Goal: Task Accomplishment & Management: Complete application form

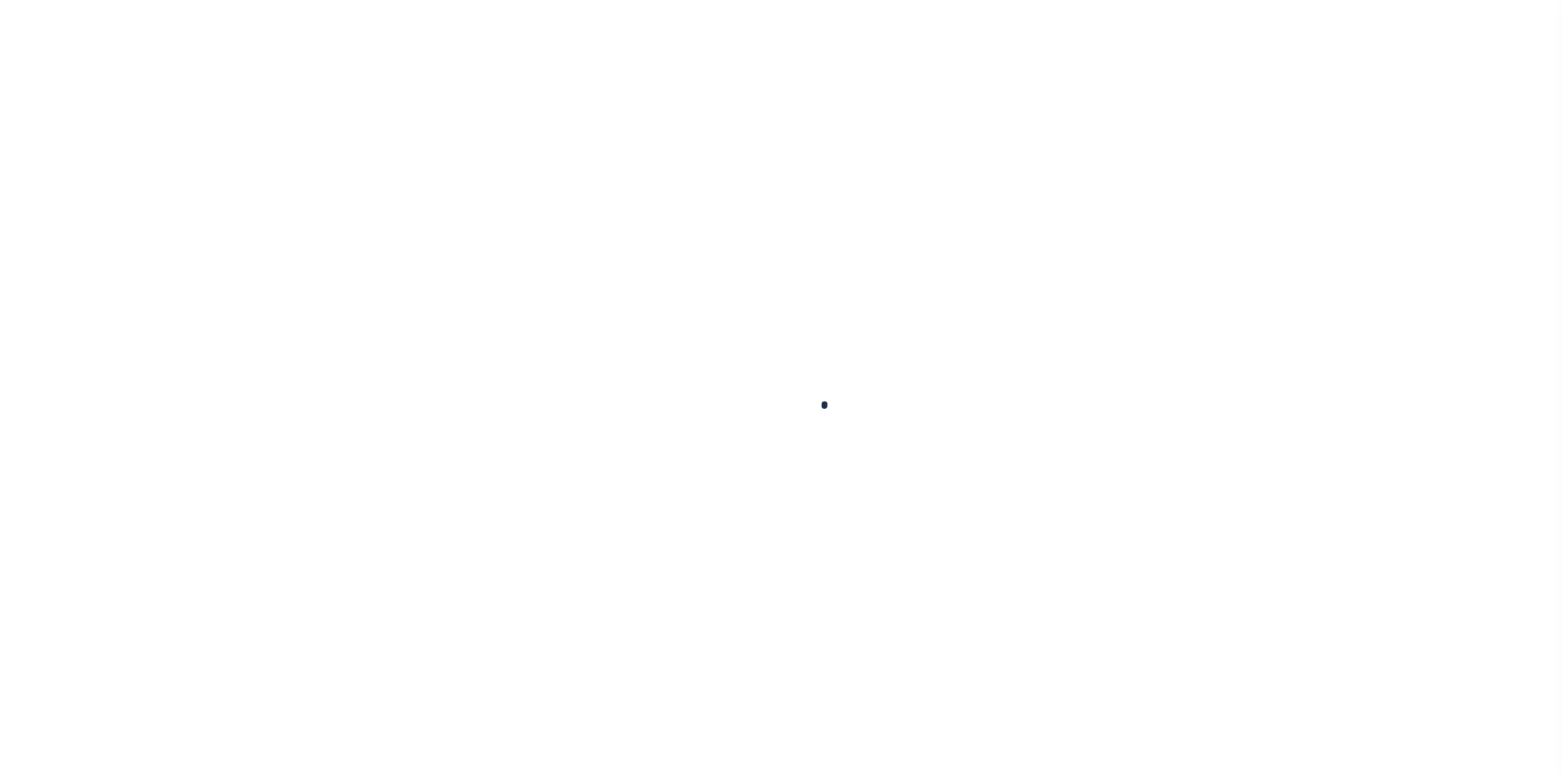
scroll to position [17, 0]
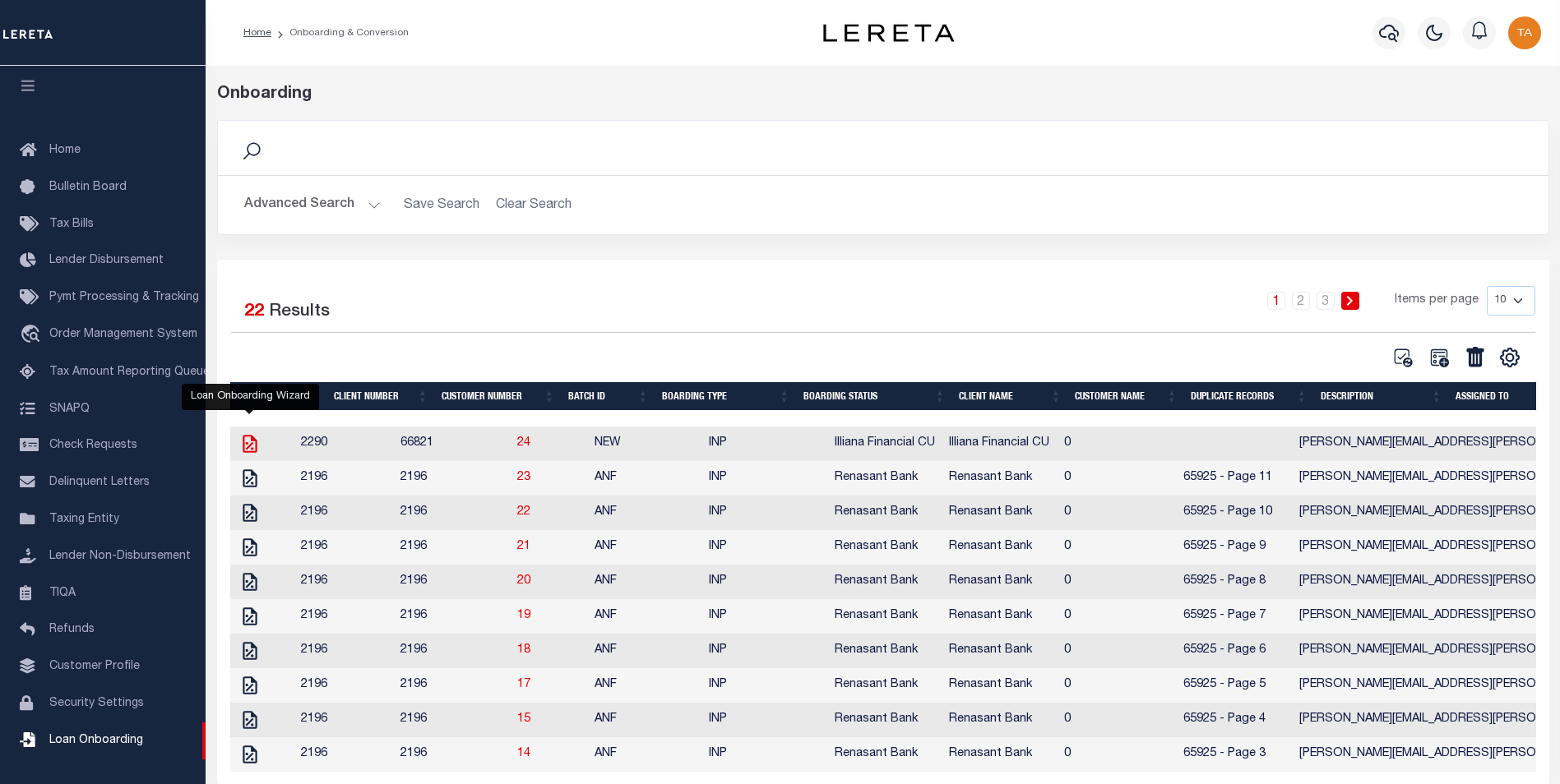
click at [249, 449] on icon "" at bounding box center [249, 445] width 14 height 18
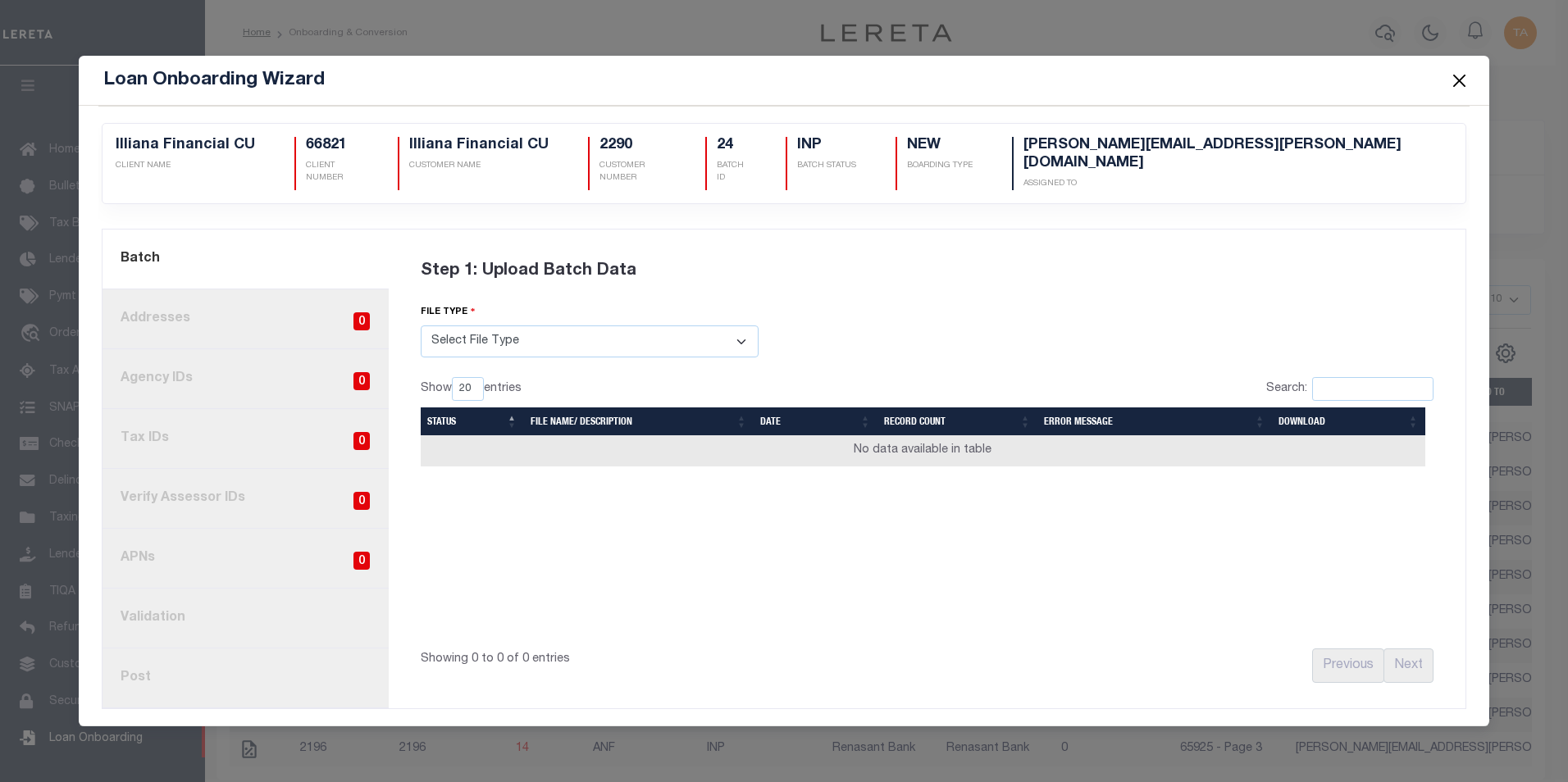
click at [557, 329] on select "Select File Type Lereta Lereta Conversion Zip" at bounding box center [589, 341] width 338 height 32
select select "LERETA"
click at [420, 326] on select "Select File Type Lereta Lereta Conversion Zip" at bounding box center [589, 341] width 338 height 32
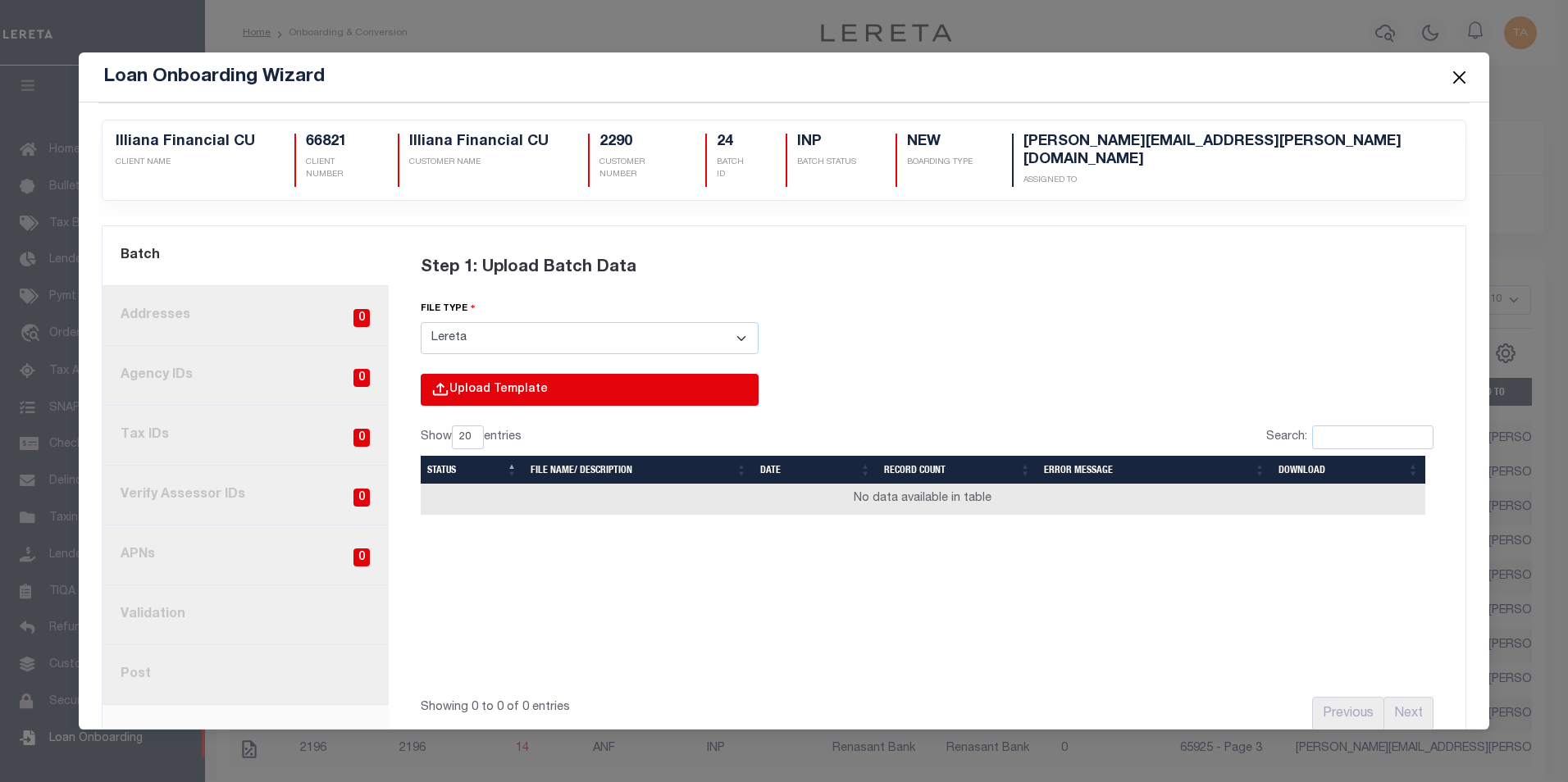
click at [491, 374] on input "file" at bounding box center [368, 408] width 781 height 66
type input "C:\fakepath\Lender-66821-Lien.csv"
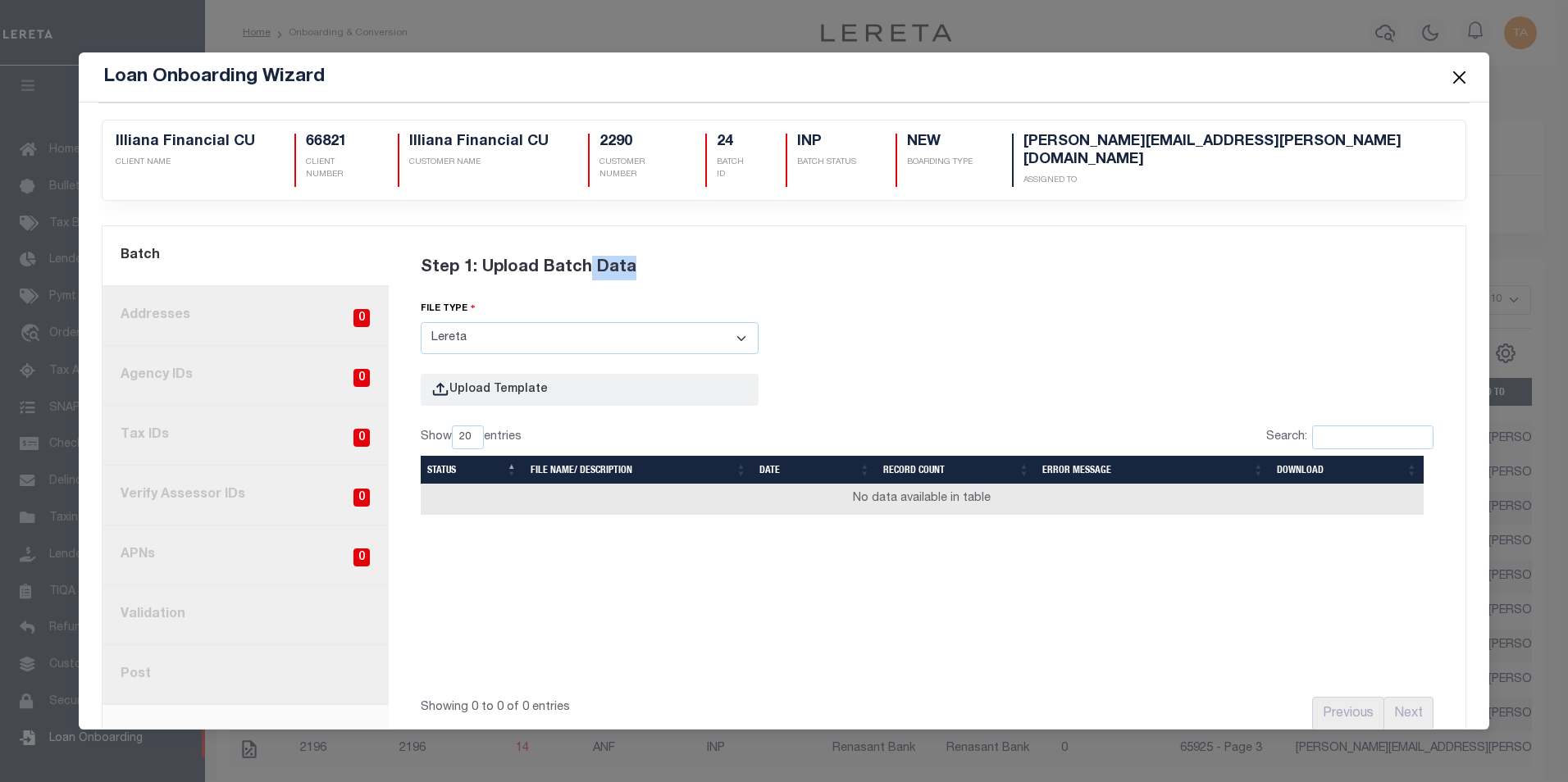
drag, startPoint x: 1183, startPoint y: 229, endPoint x: 578, endPoint y: 226, distance: 605.0
click at [578, 236] on div "Step 1: Upload Batch Data" at bounding box center [927, 269] width 1013 height 64
click at [1402, 269] on div "Step 1: Upload Batch Data" at bounding box center [927, 269] width 1013 height 64
click at [1456, 77] on button "Close" at bounding box center [1458, 76] width 21 height 21
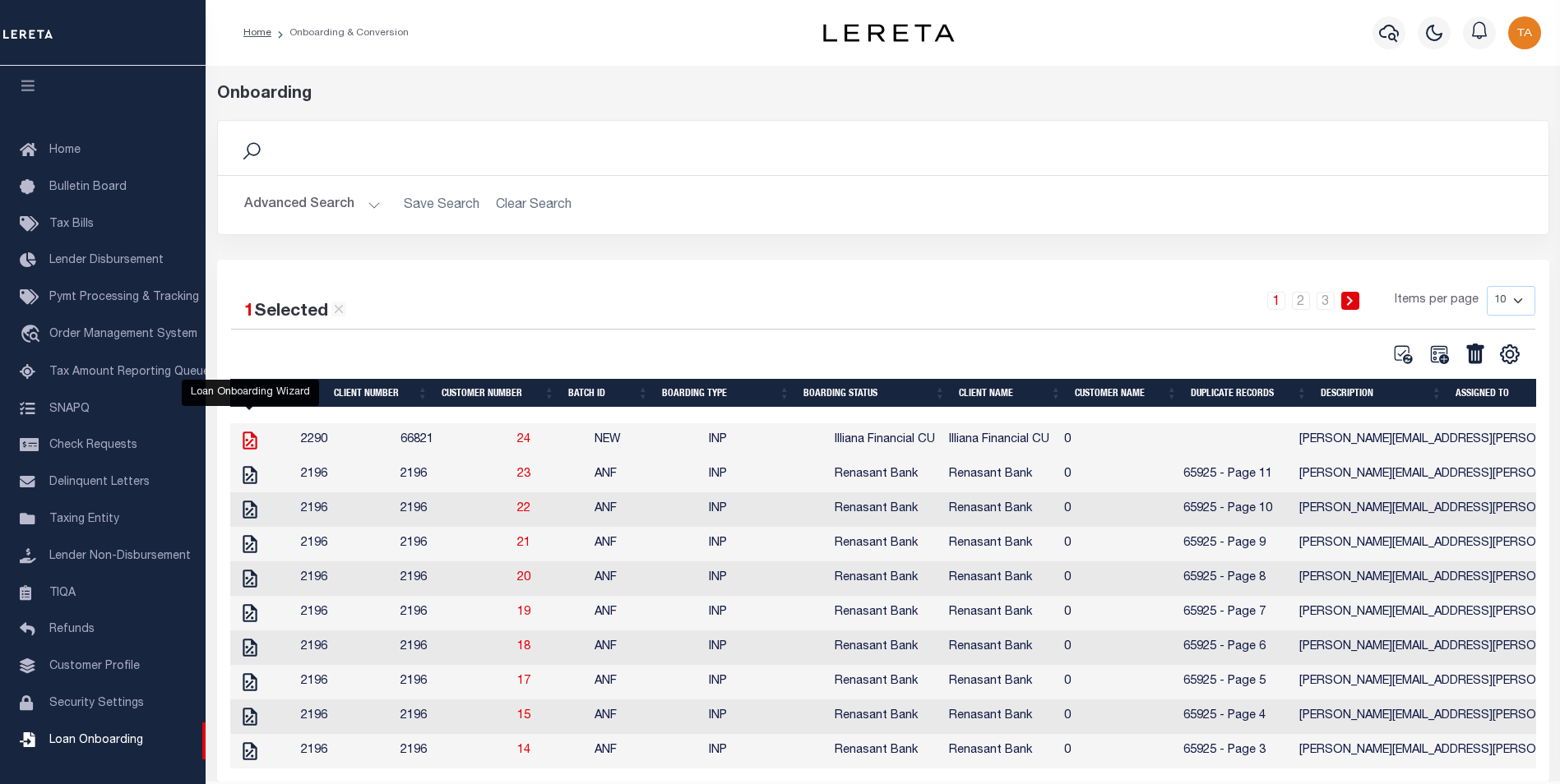
click at [249, 446] on icon "" at bounding box center [249, 441] width 14 height 18
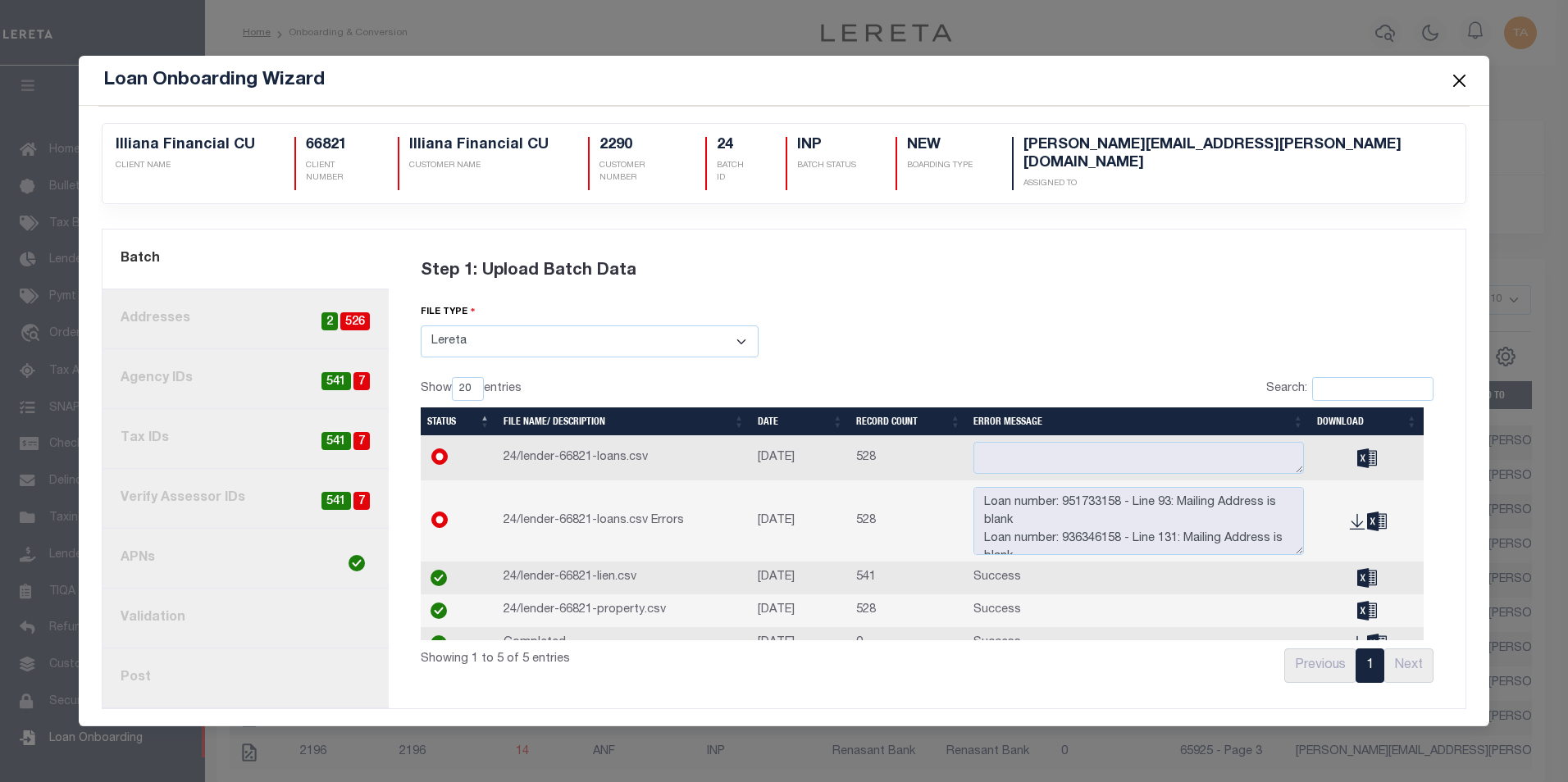
scroll to position [25, 0]
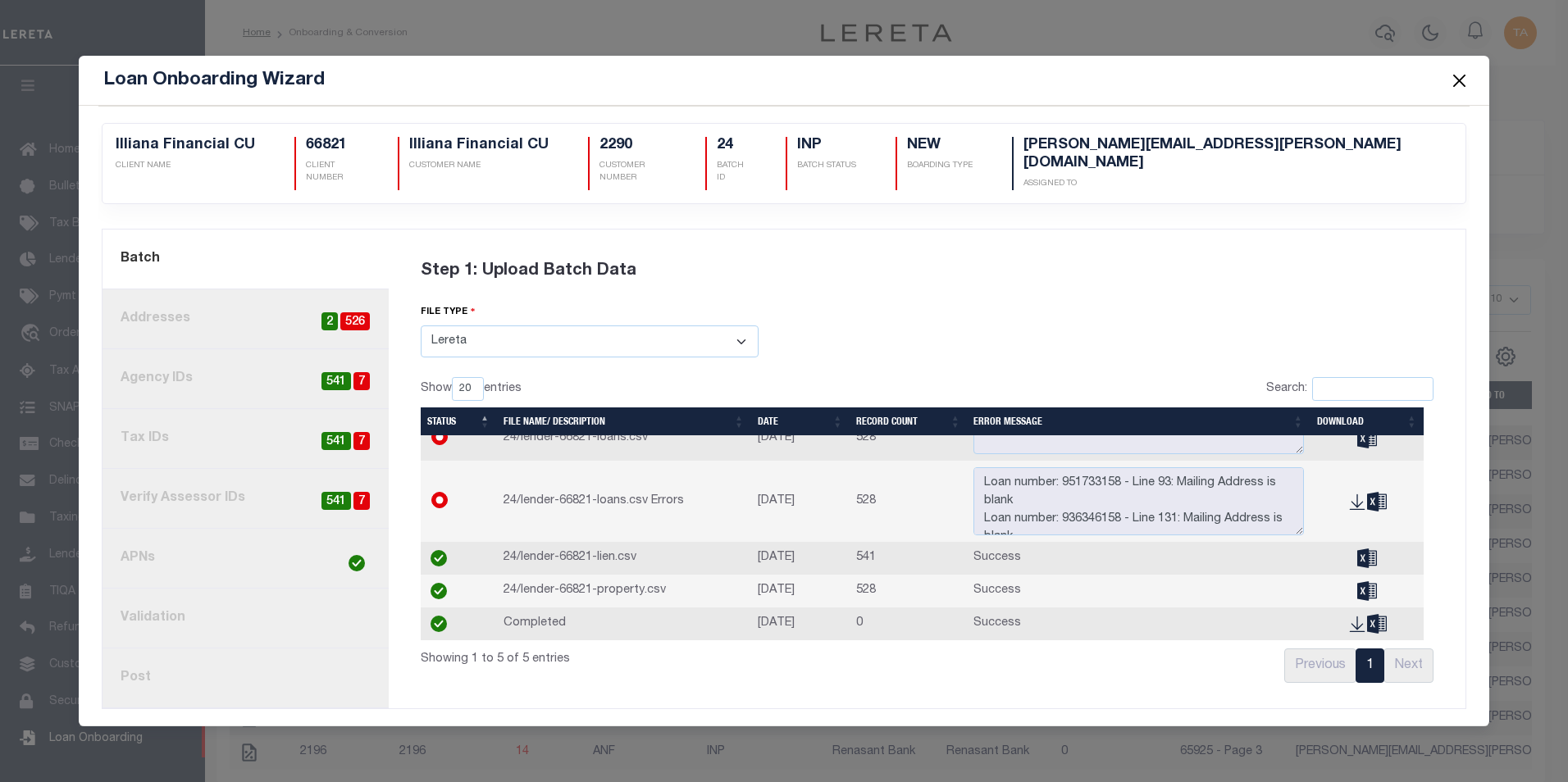
click at [1459, 91] on button "Close" at bounding box center [1458, 80] width 21 height 21
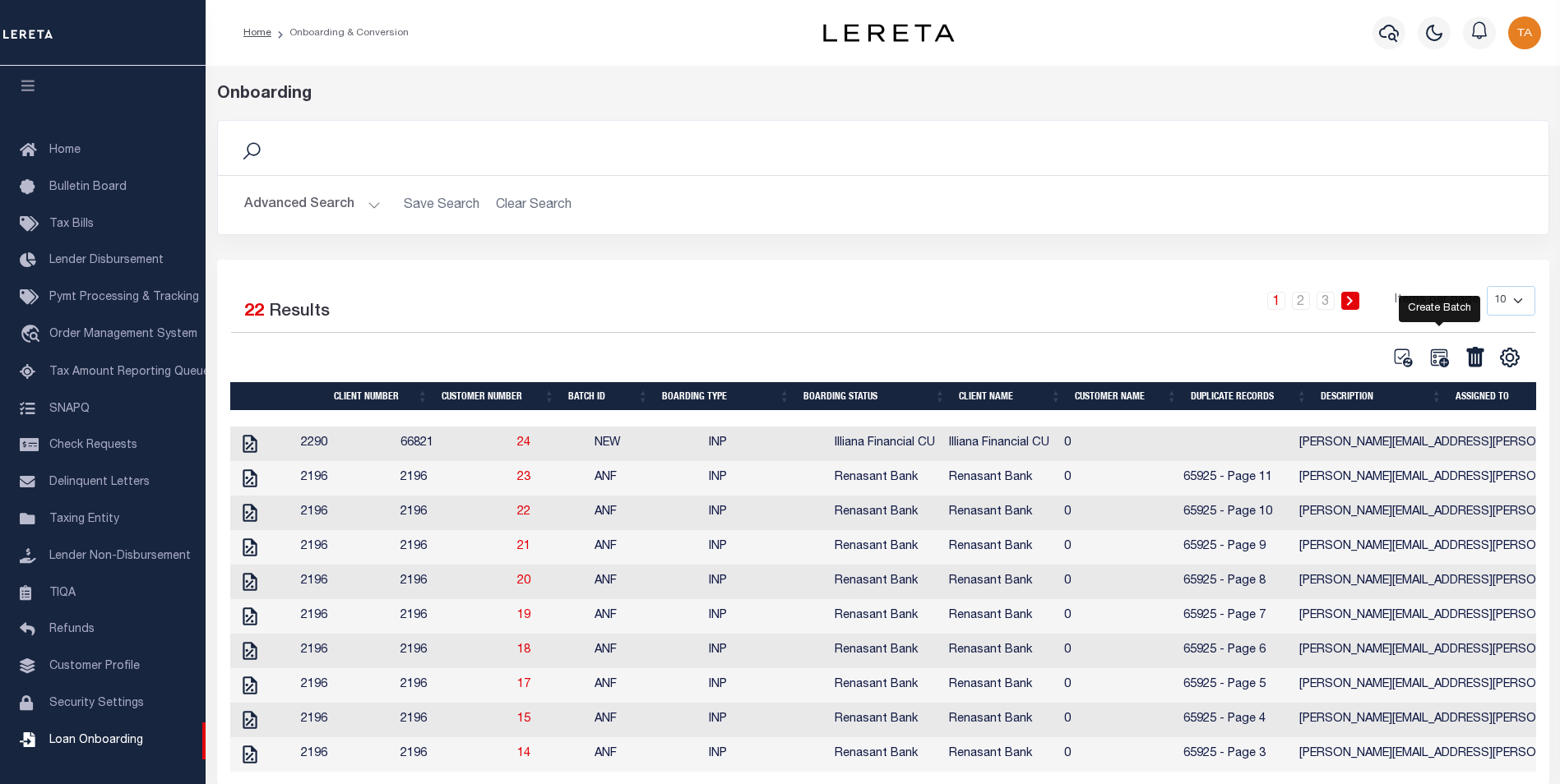
click at [1435, 362] on icon at bounding box center [1439, 358] width 18 height 18
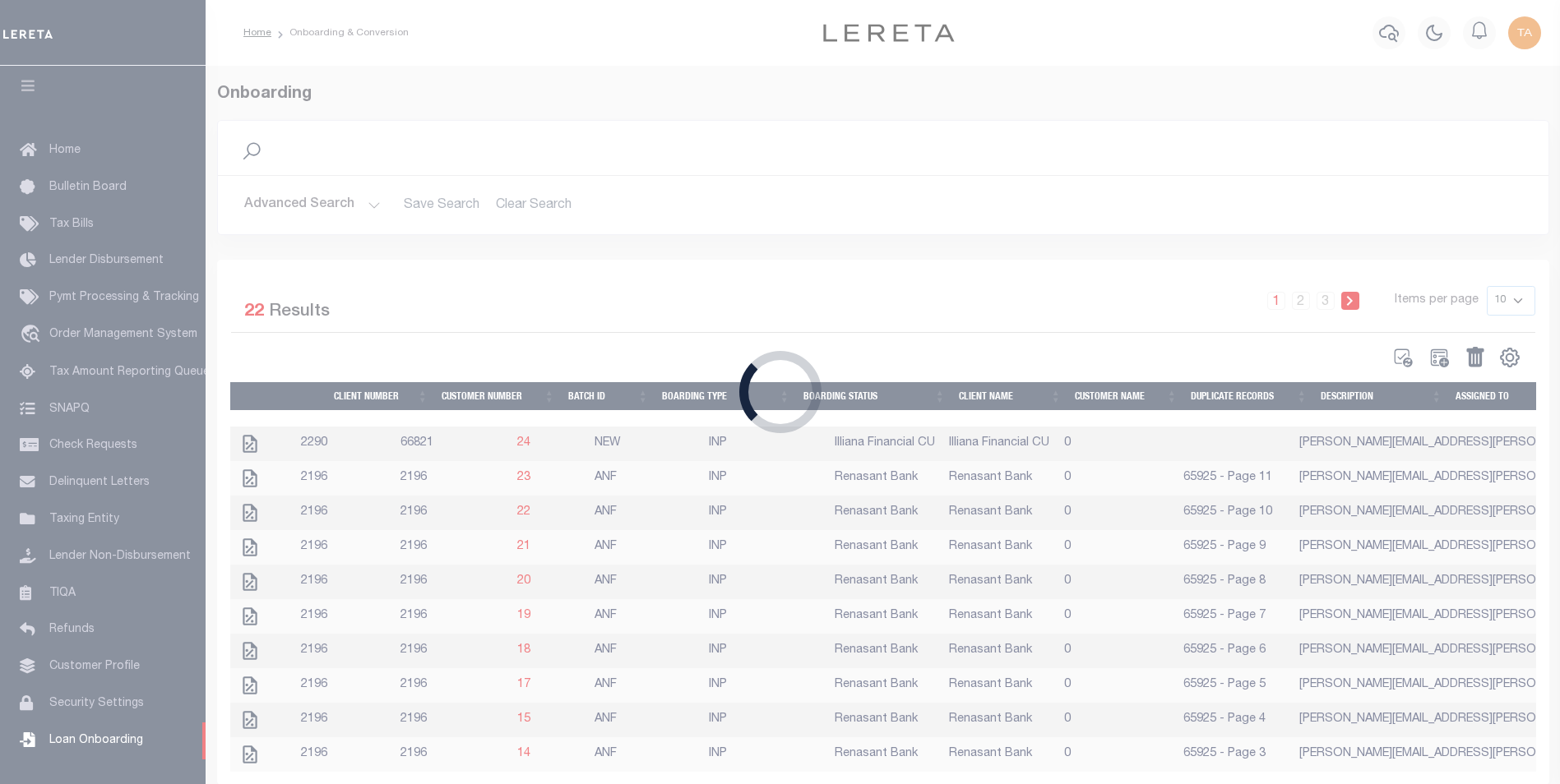
select select
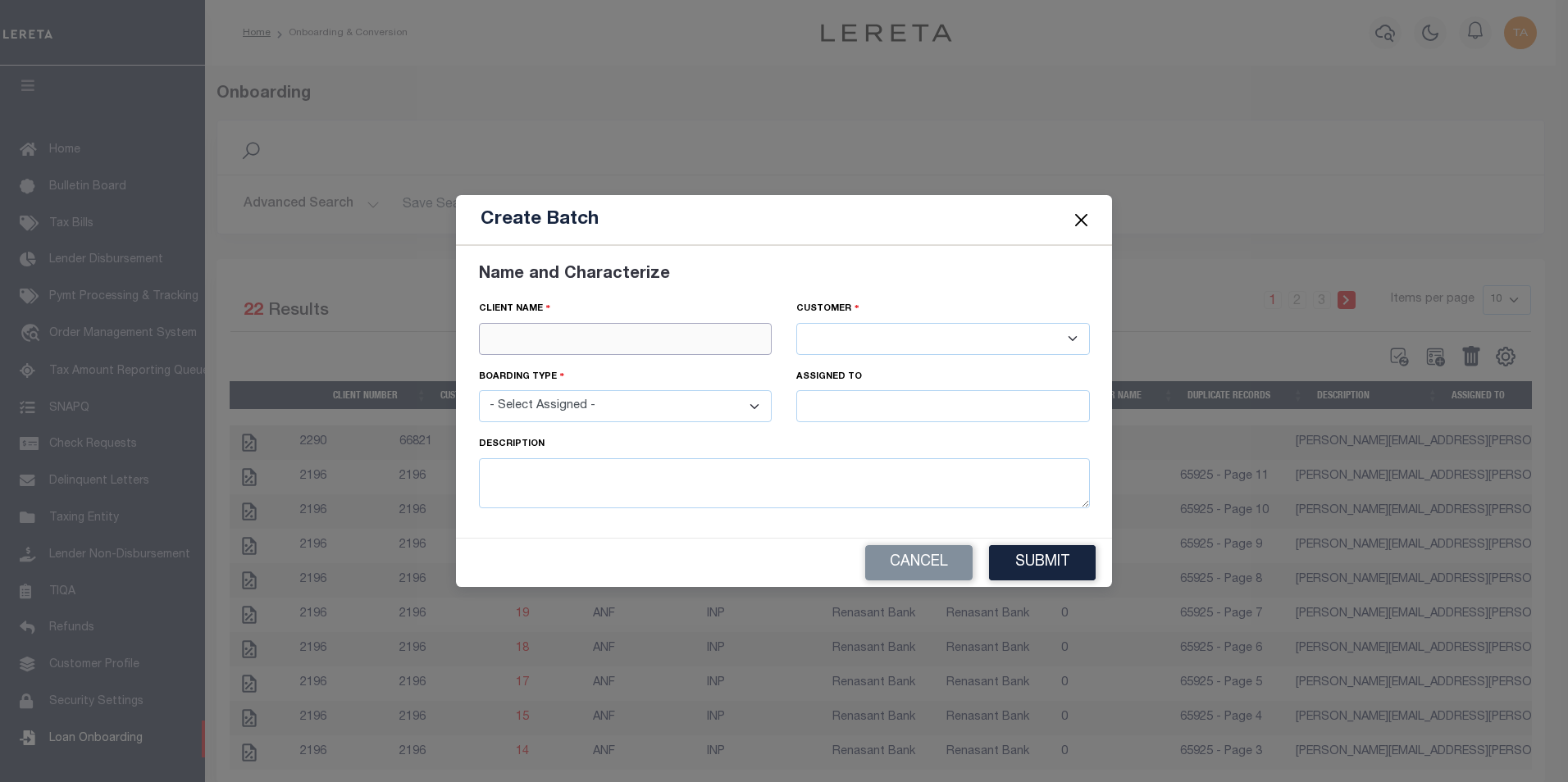
click at [540, 344] on input "text" at bounding box center [625, 339] width 293 height 32
paste input "WINTER PARK NATIONAL BANK"
click at [538, 373] on div "Winter Park National Bank" at bounding box center [625, 368] width 292 height 27
type input "Winter Park National Bank"
click at [568, 411] on select "- Select Assigned - NEW - New Loan REF - Refinance Loan CWF - Conversion with F…" at bounding box center [625, 406] width 293 height 32
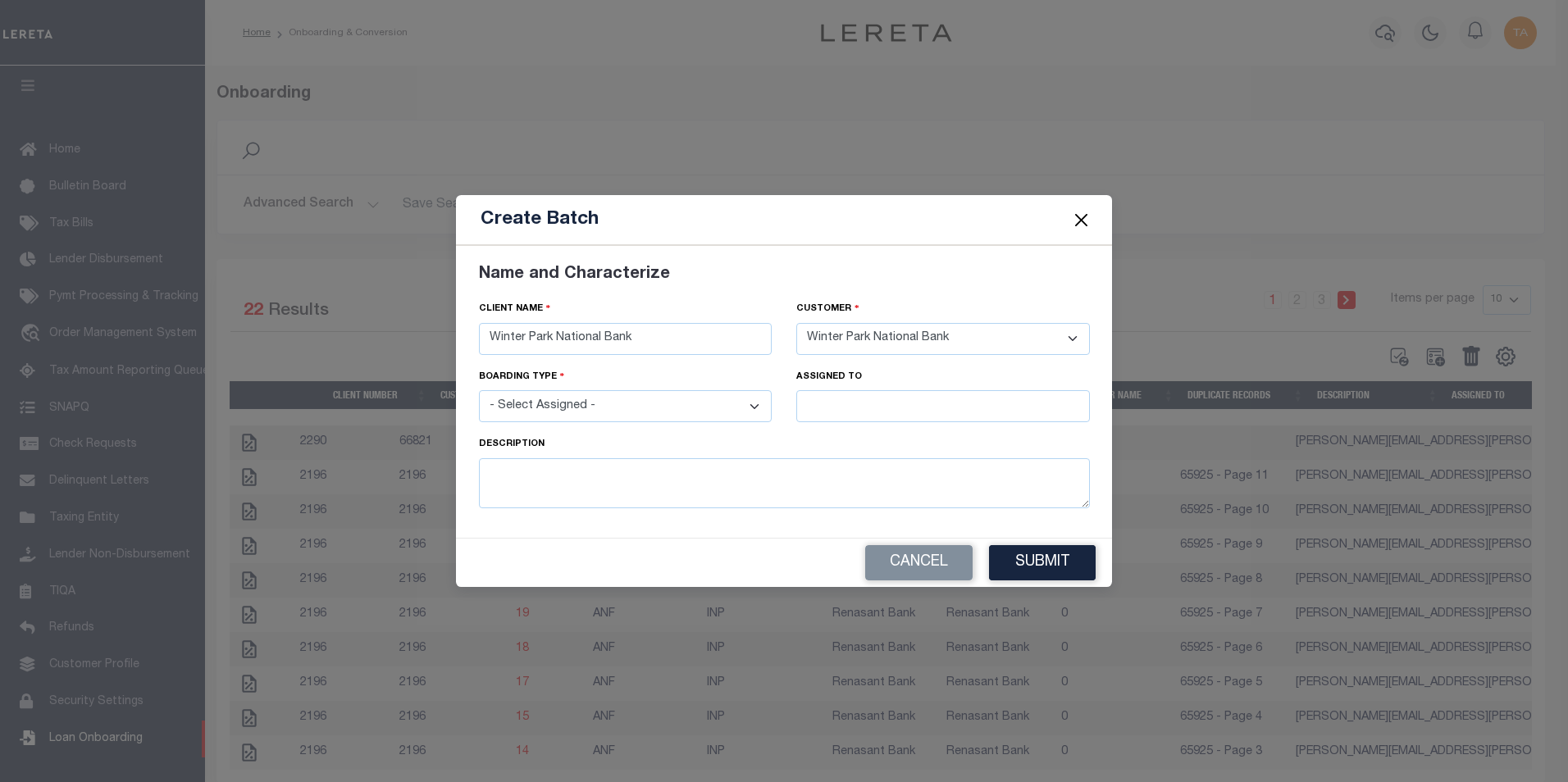
select select "NEW"
click at [479, 390] on select "- Select Assigned - NEW - New Loan REF - Refinance Loan CWF - Conversion with F…" at bounding box center [625, 406] width 293 height 32
click at [903, 410] on input "text" at bounding box center [943, 406] width 293 height 32
click at [841, 434] on div "Jackie Huish" at bounding box center [943, 437] width 292 height 27
type input "Jackie Huish"
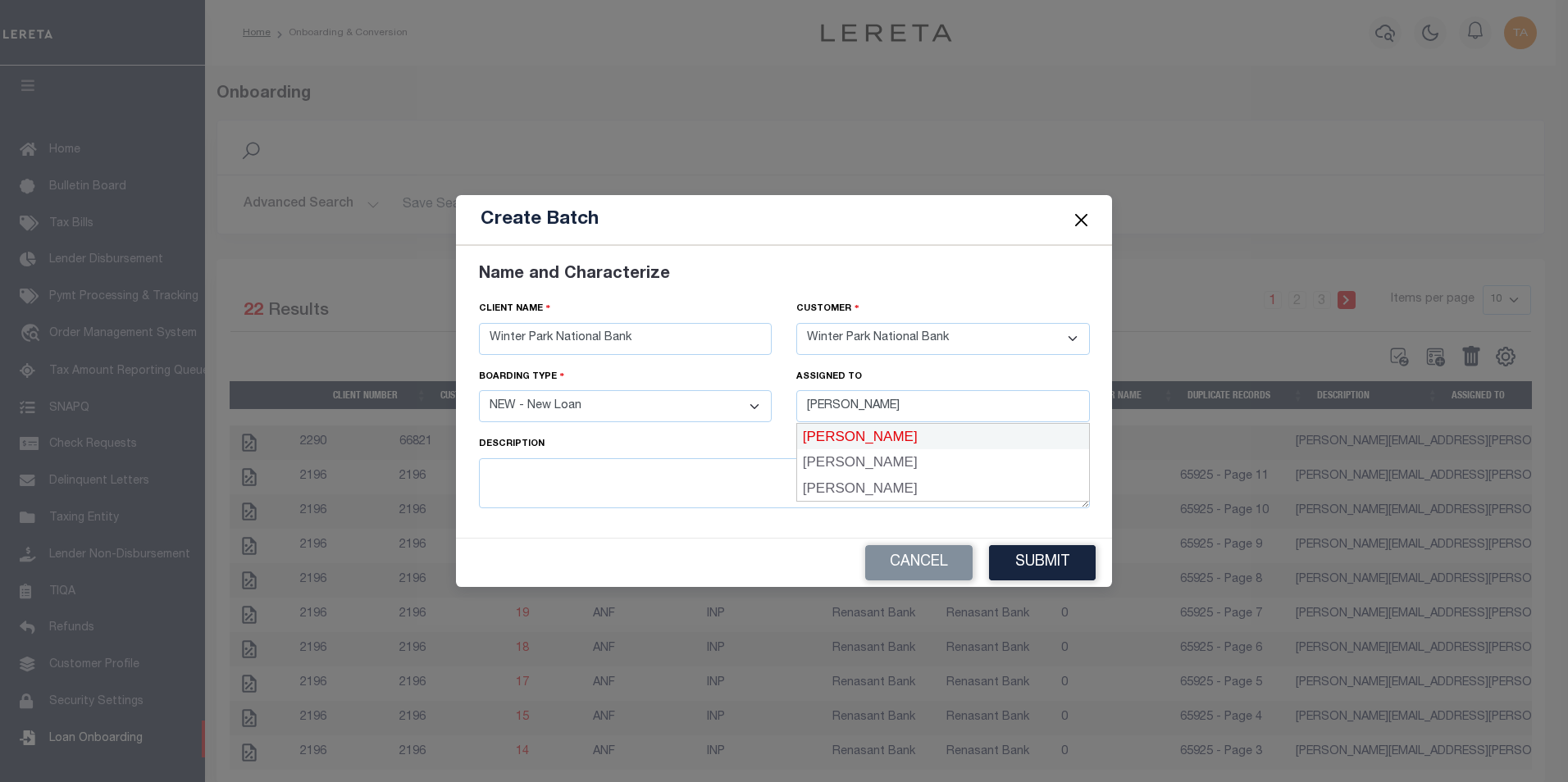
click at [841, 434] on div "assigned to Jackie Huish" at bounding box center [943, 401] width 318 height 67
click at [1051, 559] on button "Submit" at bounding box center [1042, 563] width 107 height 35
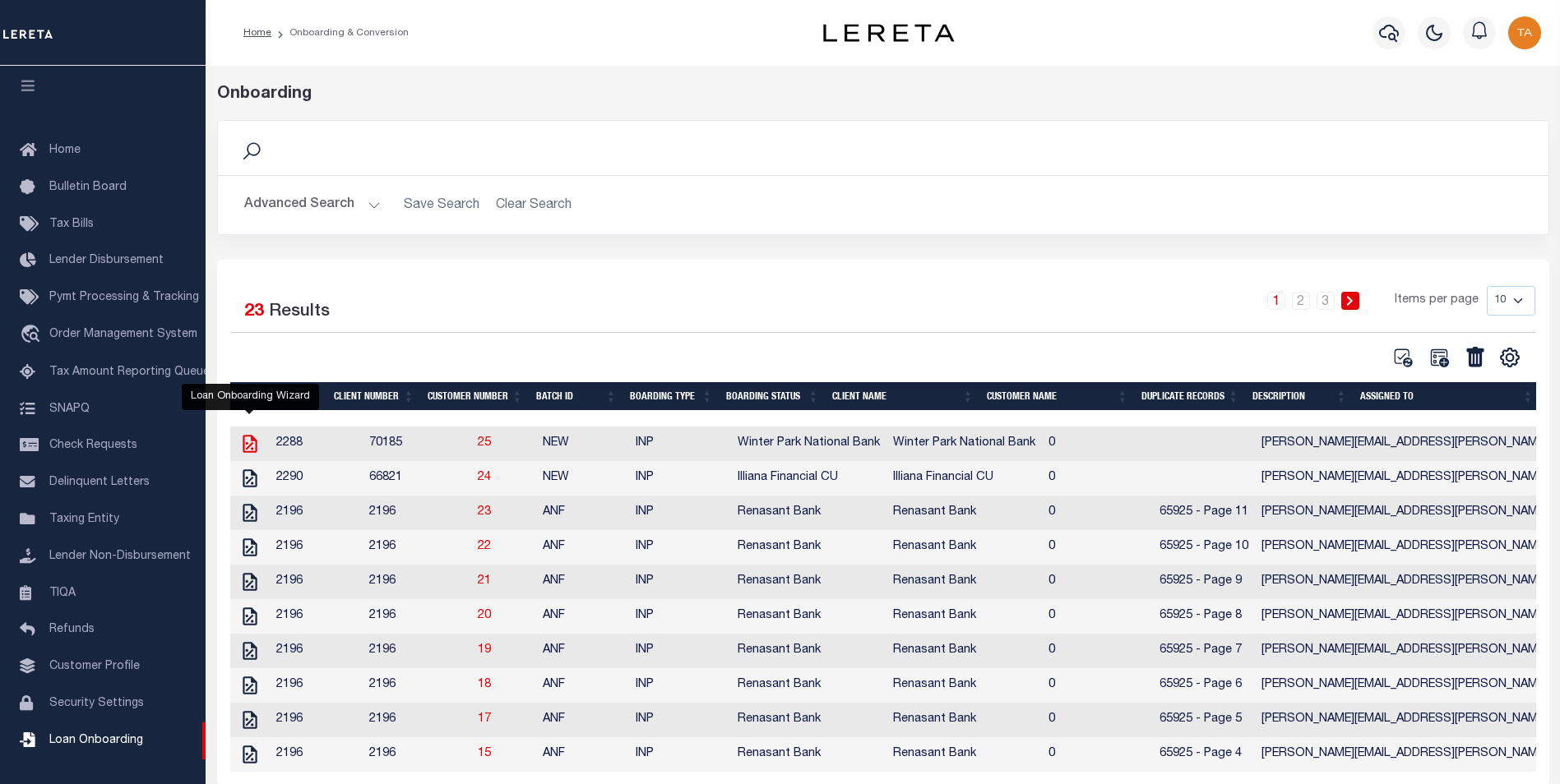
click at [253, 447] on icon at bounding box center [249, 444] width 21 height 21
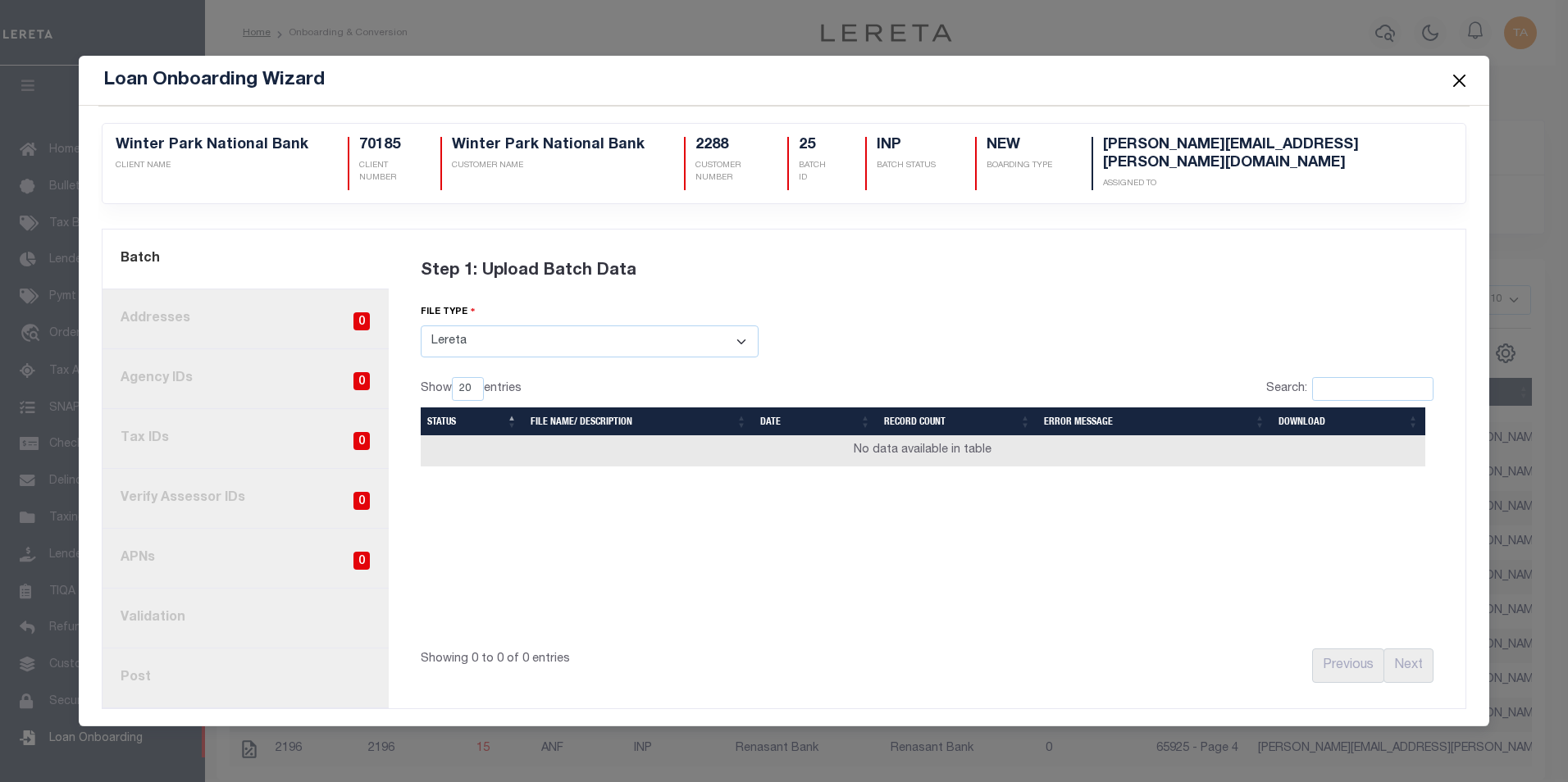
click at [464, 338] on select "Select File Type Lereta Lereta Conversion Zip" at bounding box center [589, 341] width 338 height 32
click at [420, 326] on select "Select File Type Lereta Lereta Conversion Zip" at bounding box center [589, 341] width 338 height 32
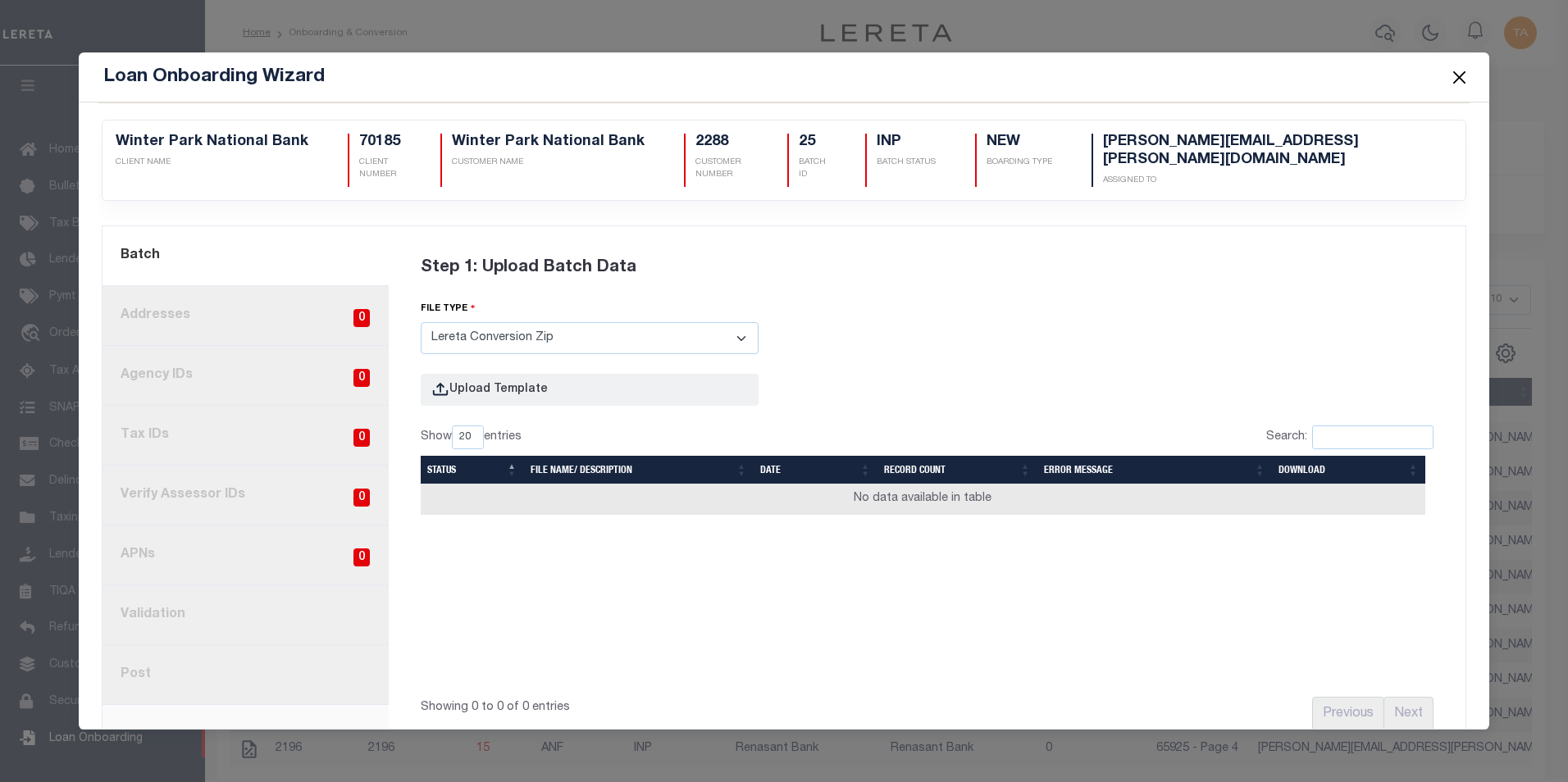
click at [474, 338] on div "file type Select File Type Lereta Lereta Conversion Zip" at bounding box center [589, 352] width 338 height 106
click at [733, 322] on select "Select File Type Lereta Lereta Conversion Zip" at bounding box center [589, 338] width 338 height 32
select select "LERETA"
click at [420, 322] on select "Select File Type Lereta Lereta Conversion Zip" at bounding box center [589, 338] width 338 height 32
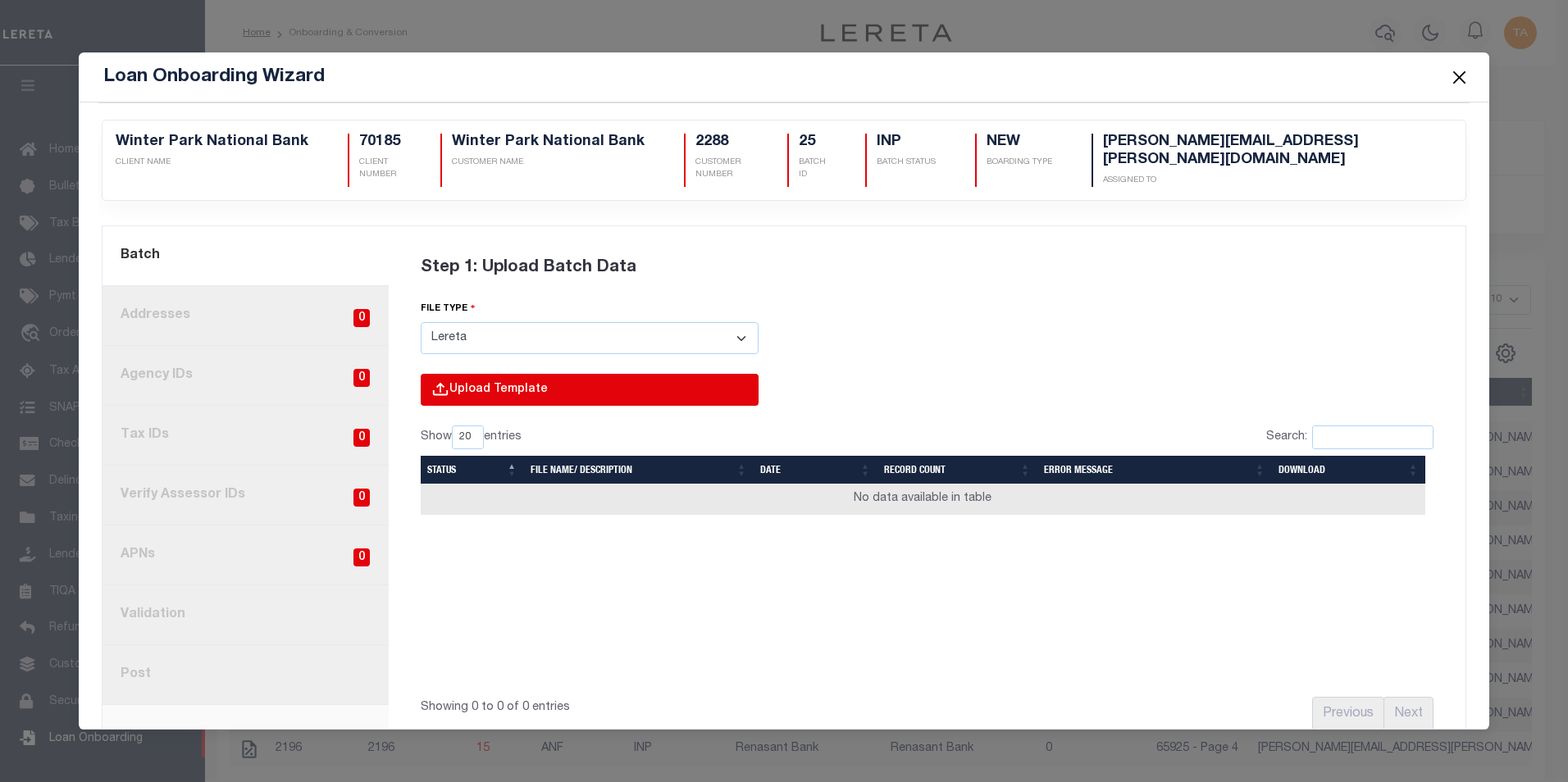
click at [570, 374] on input "file" at bounding box center [368, 408] width 781 height 66
type input "C:\fakepath\Lender-70185-Lien.csv"
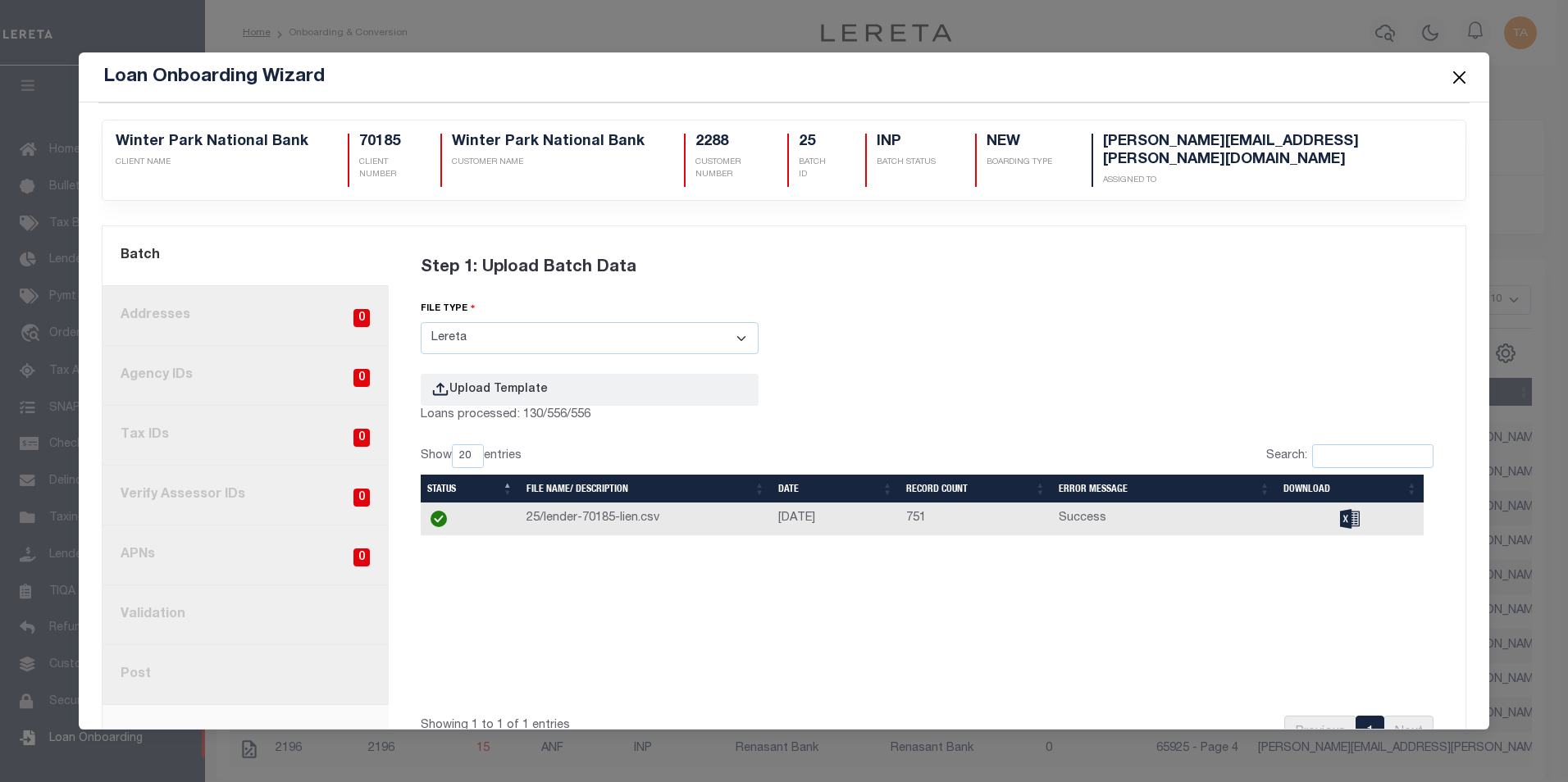
click at [873, 737] on div "Loan Onboarding Wizard 2288 25" at bounding box center [784, 391] width 1568 height 782
click at [1459, 75] on button "Close" at bounding box center [1458, 76] width 21 height 21
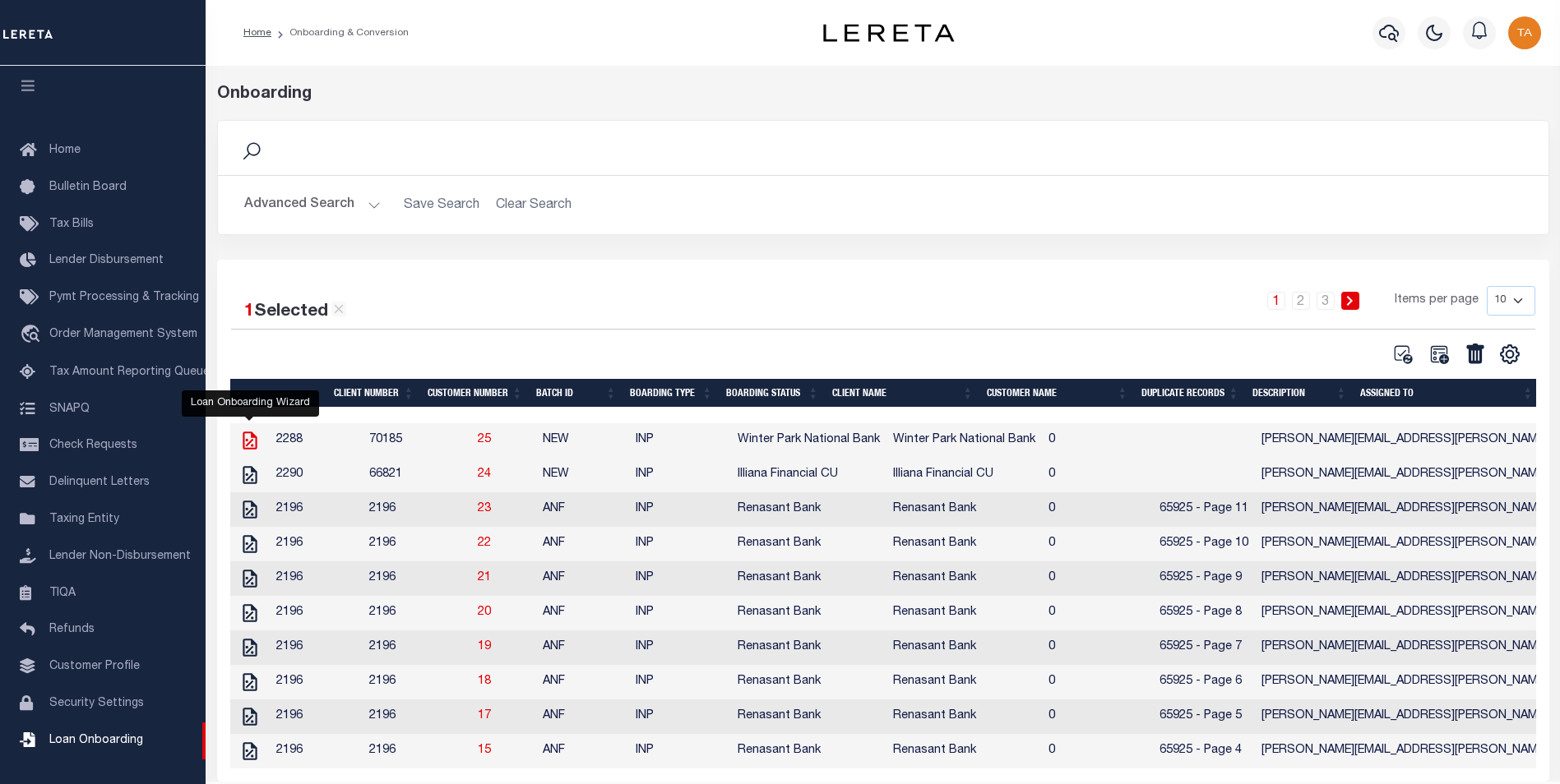
click at [250, 443] on icon at bounding box center [249, 440] width 21 height 21
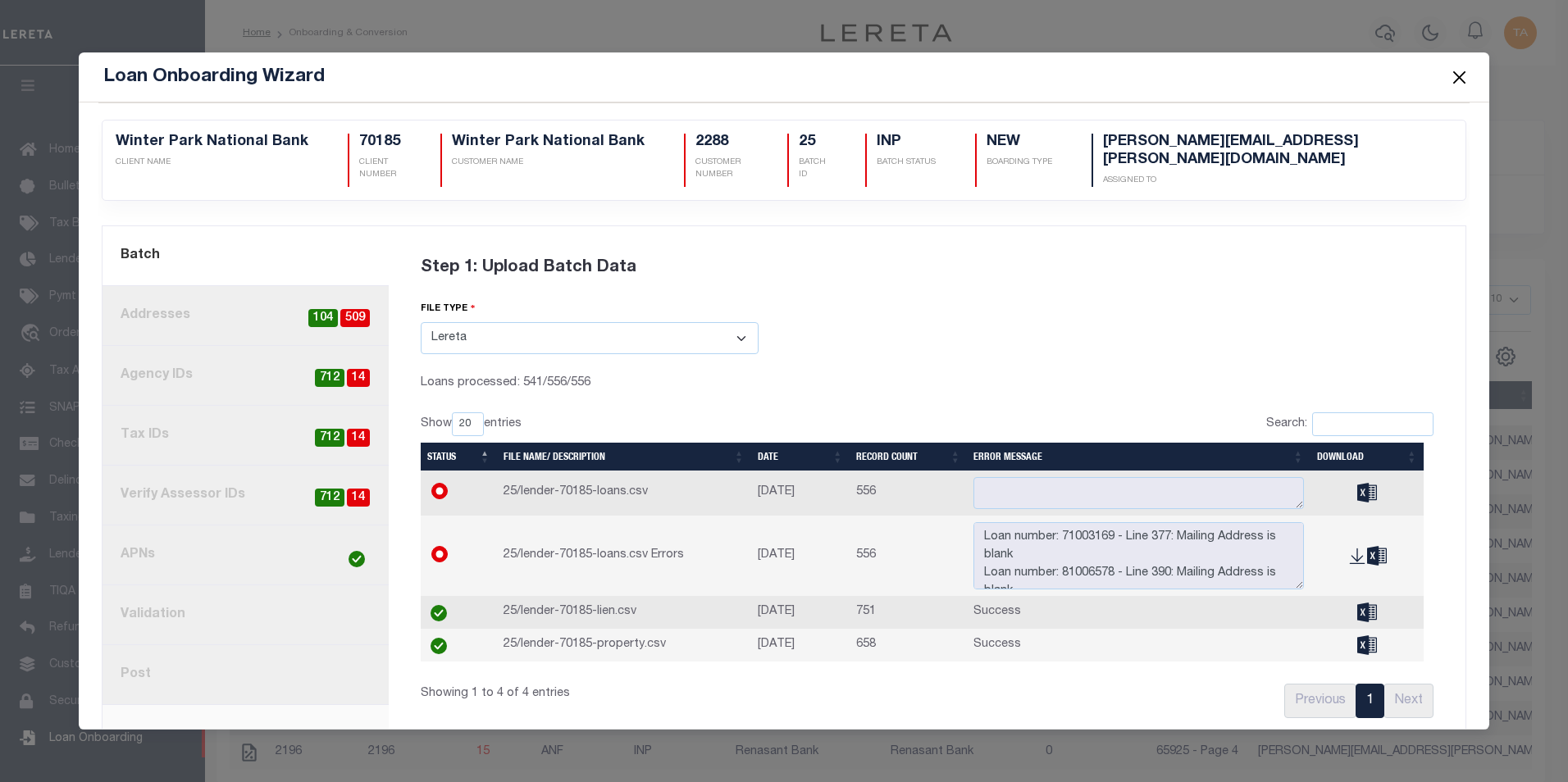
click at [1459, 77] on button "Close" at bounding box center [1458, 76] width 21 height 21
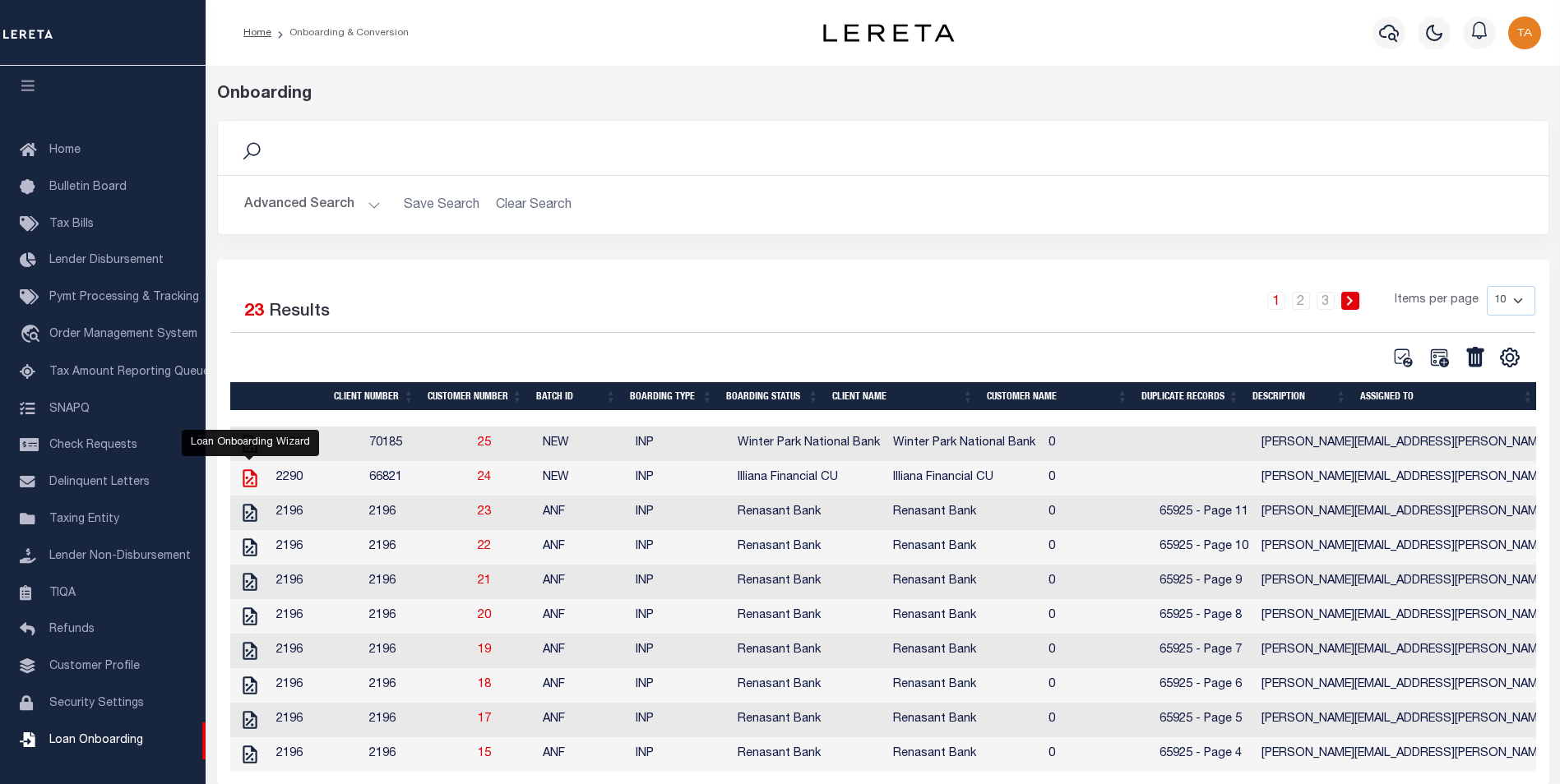
click at [247, 480] on icon at bounding box center [249, 478] width 21 height 21
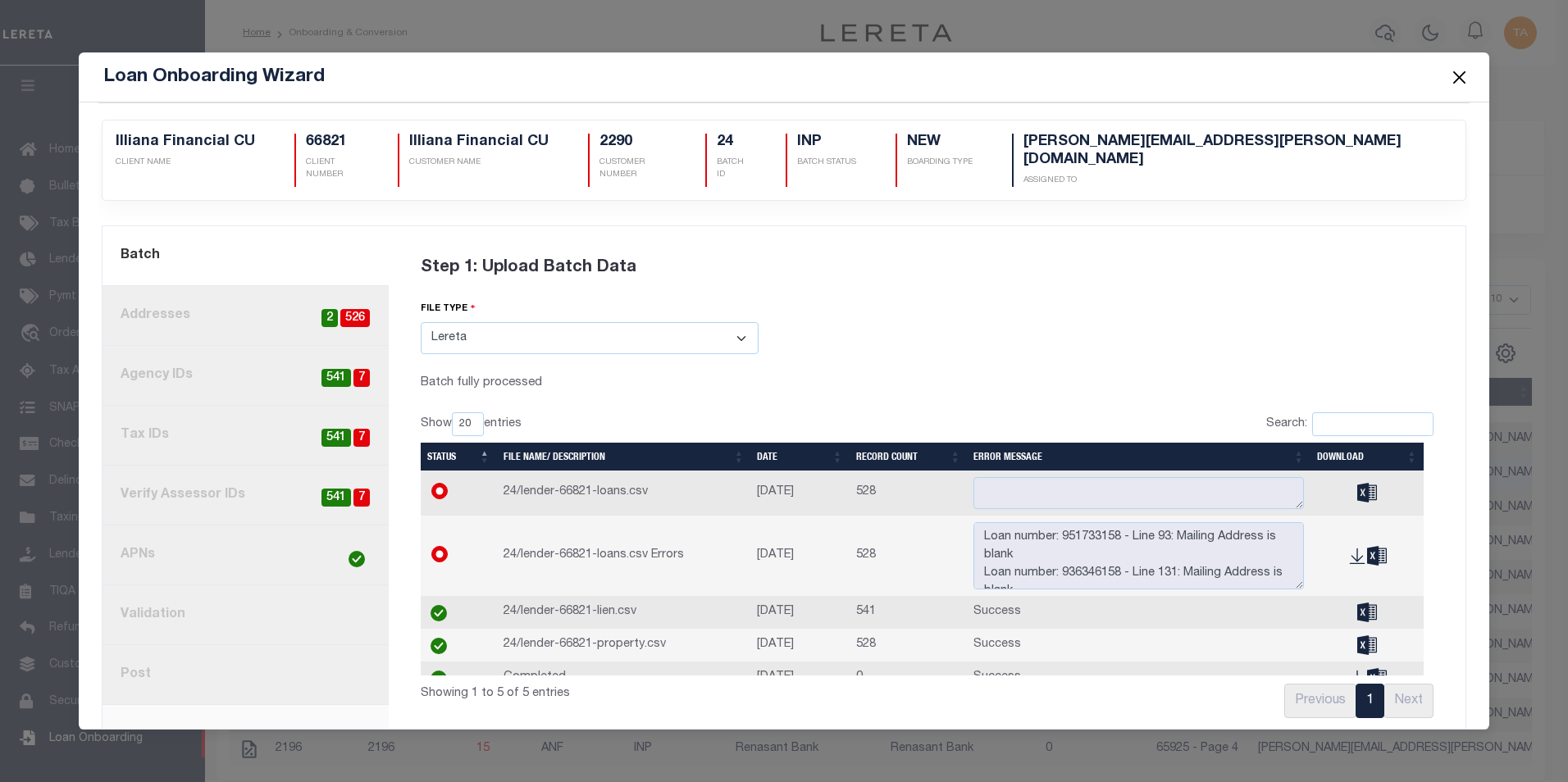
click at [1461, 76] on button "Close" at bounding box center [1458, 76] width 21 height 21
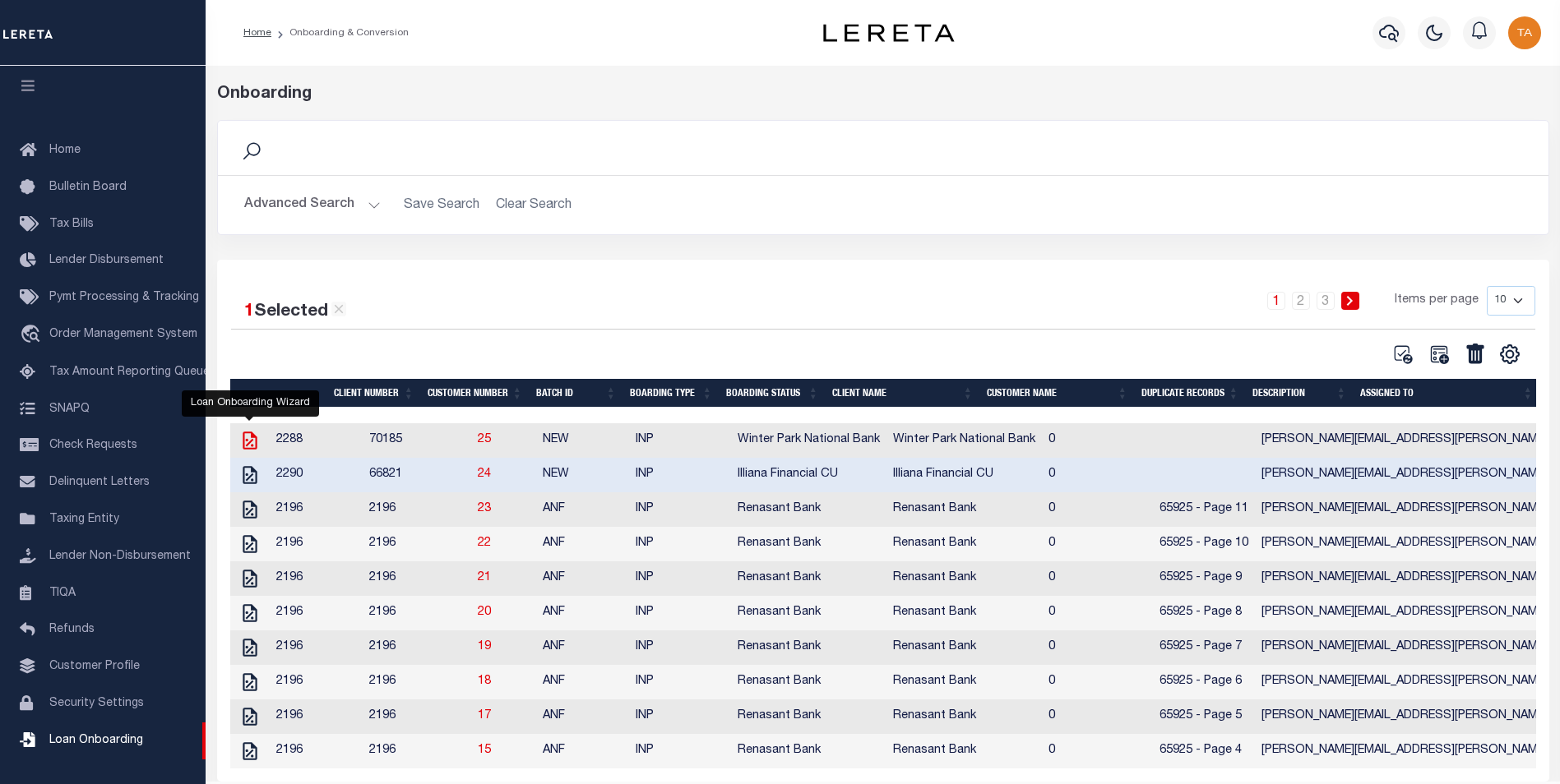
click at [248, 444] on icon at bounding box center [249, 440] width 21 height 21
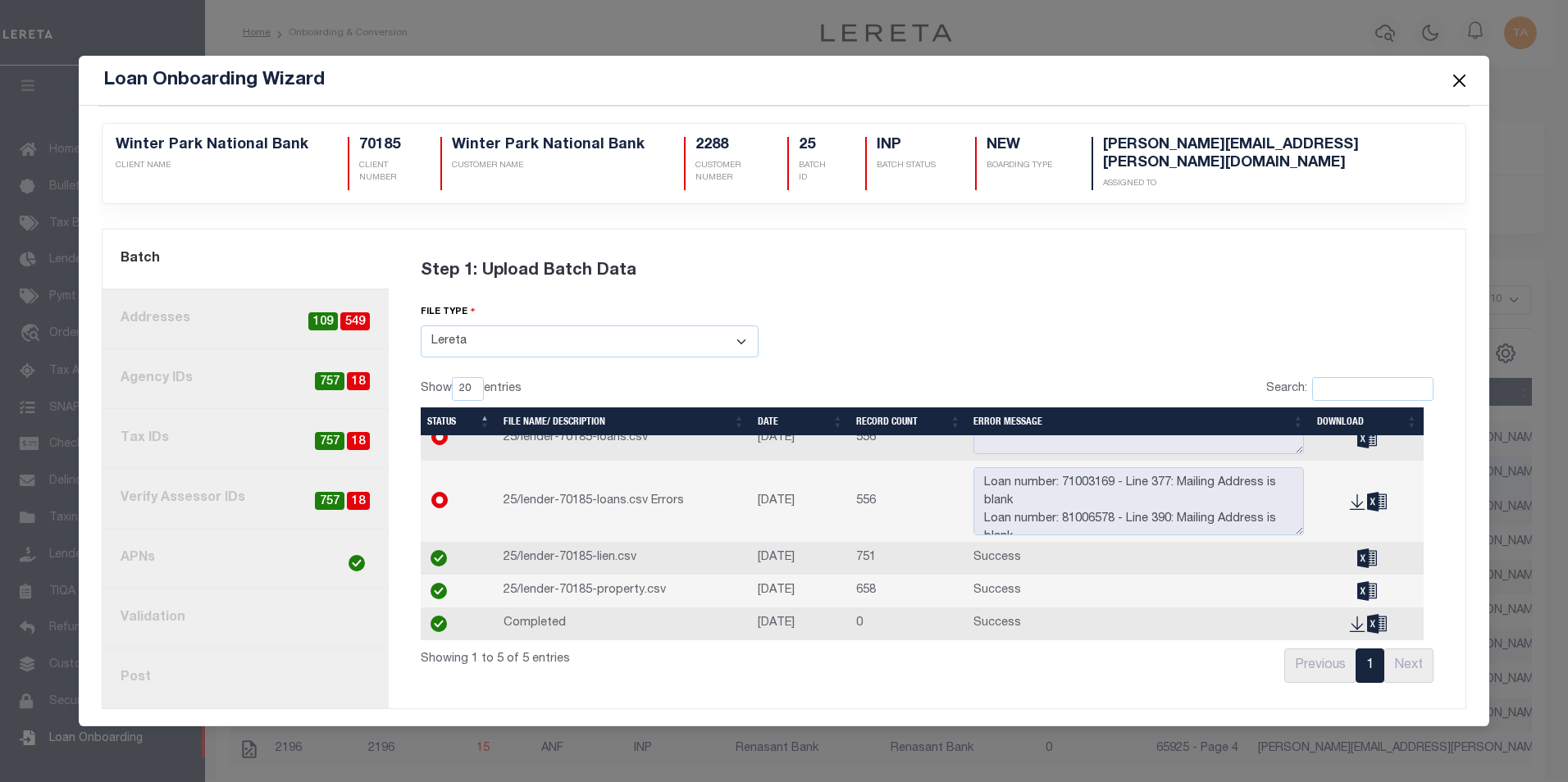
click at [1461, 90] on button "Close" at bounding box center [1458, 80] width 21 height 21
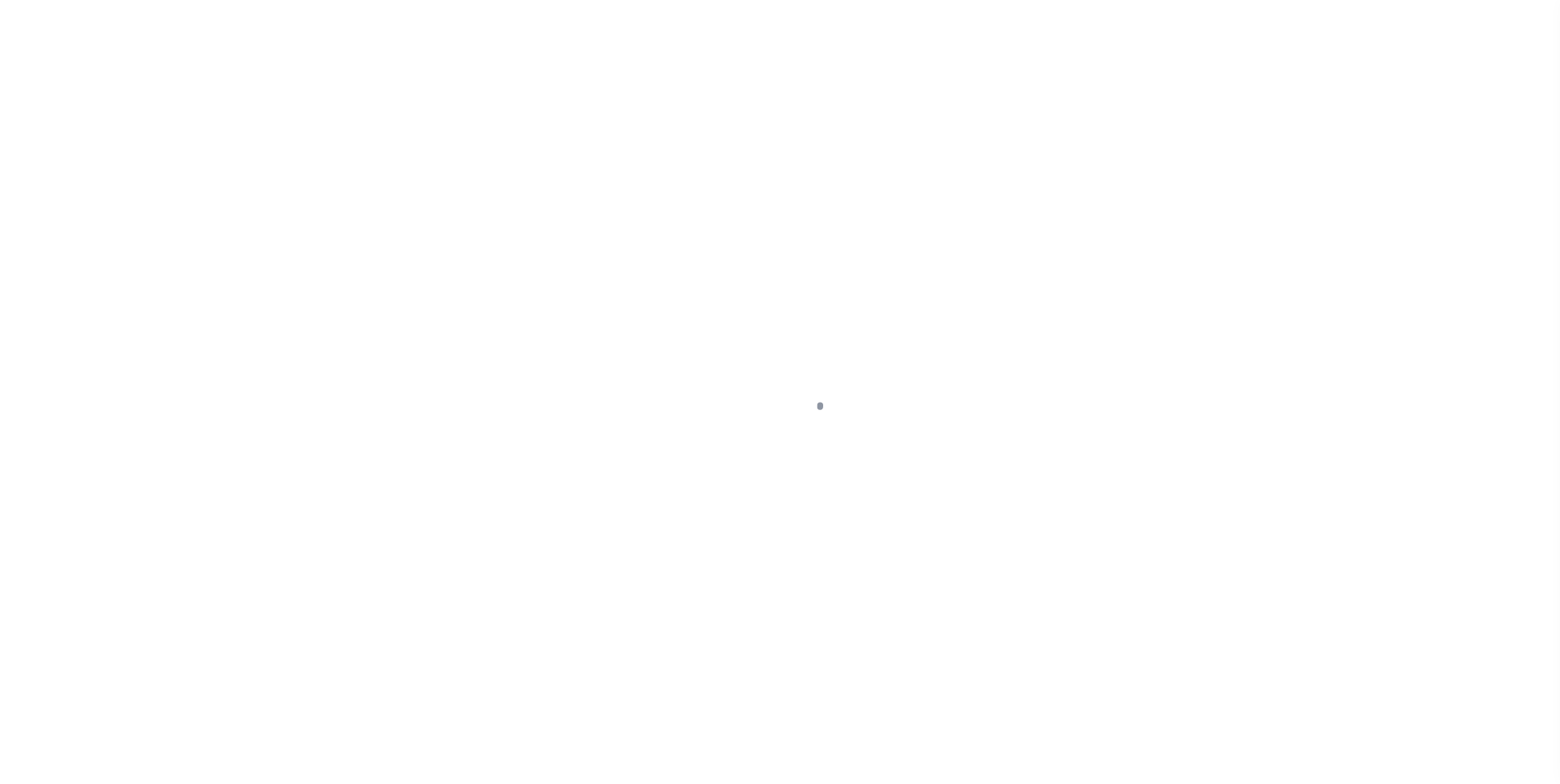
select select
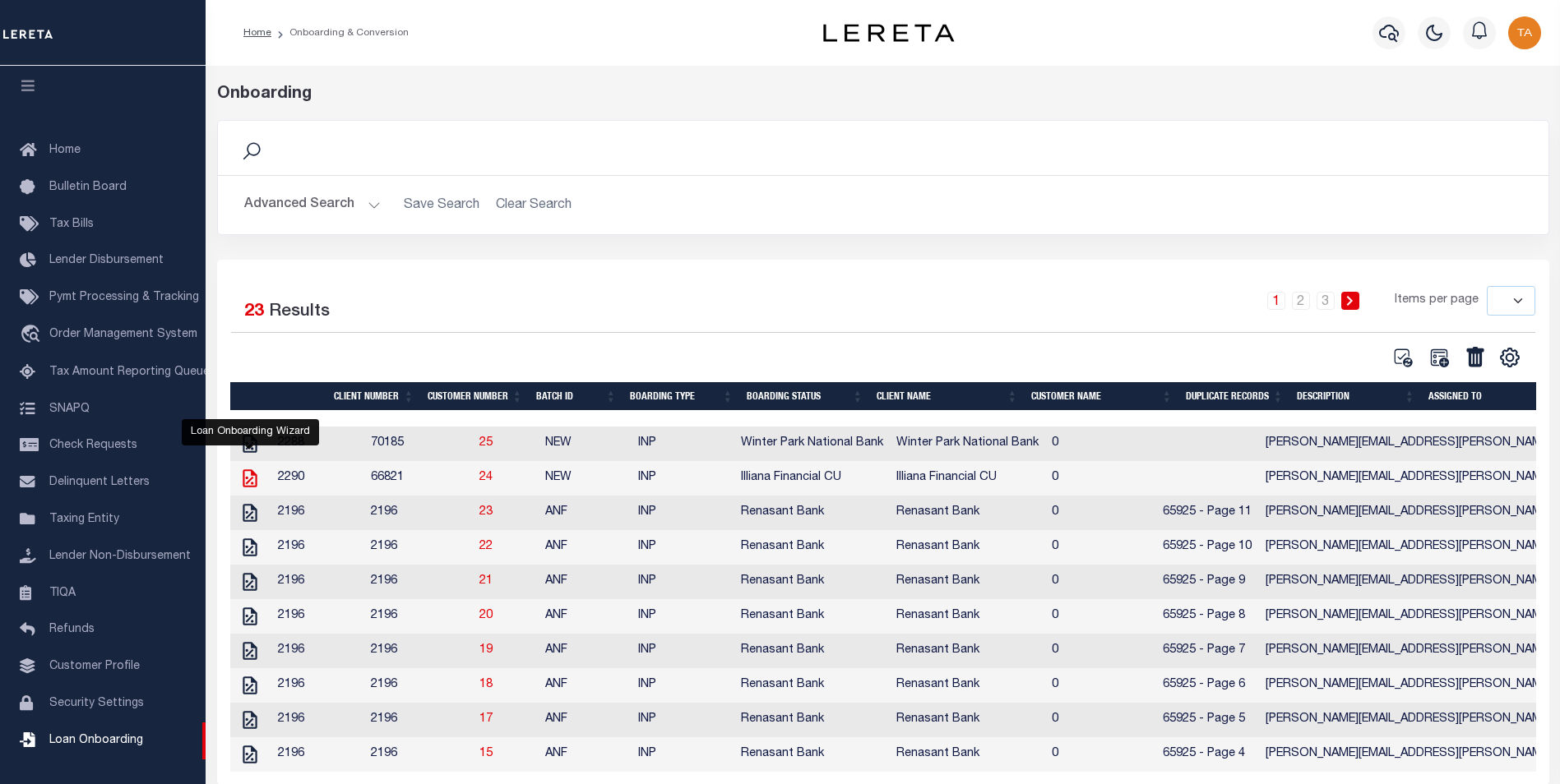
click at [246, 481] on icon "" at bounding box center [249, 478] width 21 height 21
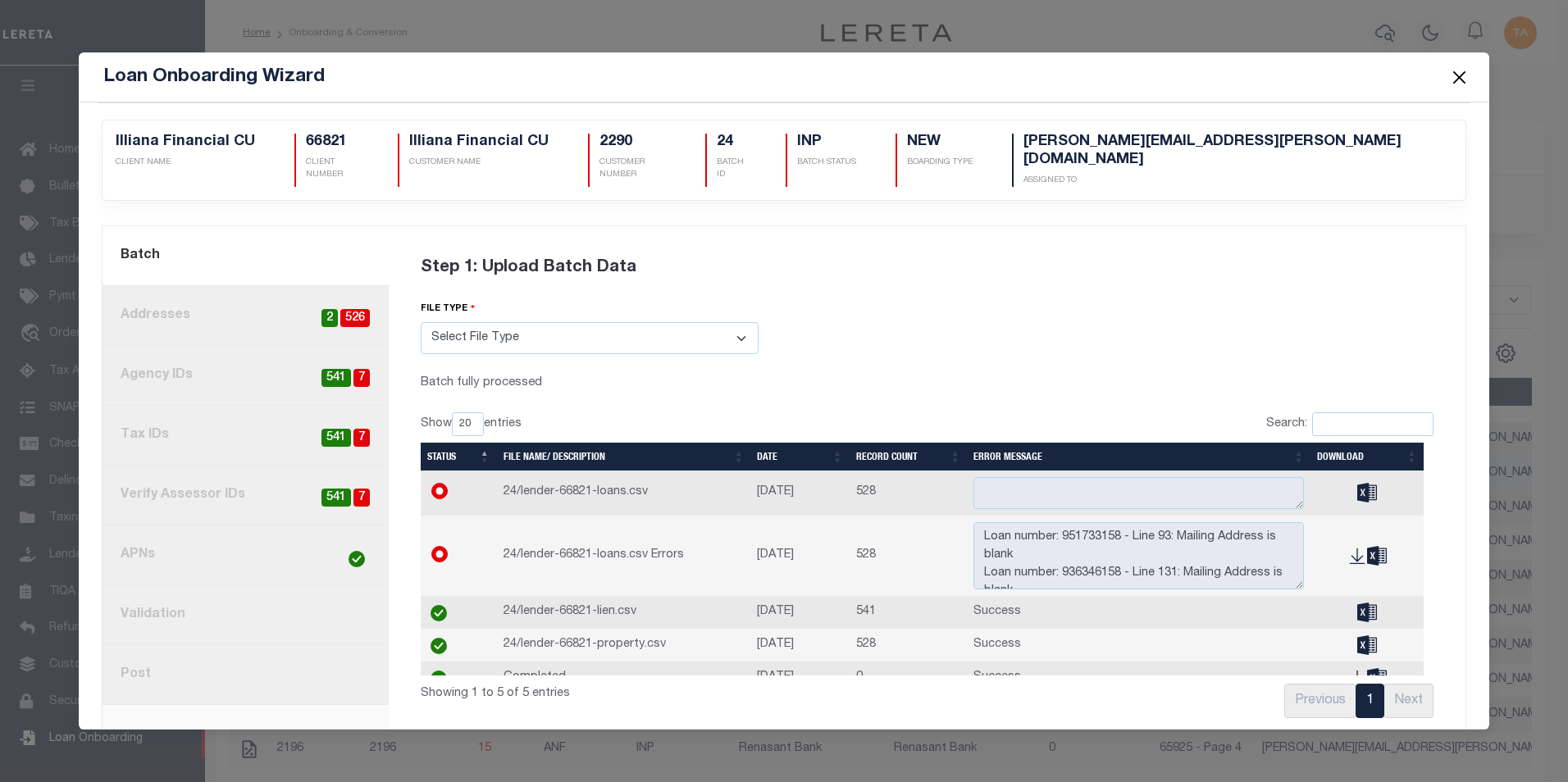
click at [153, 661] on link "8. Post" at bounding box center [245, 675] width 286 height 60
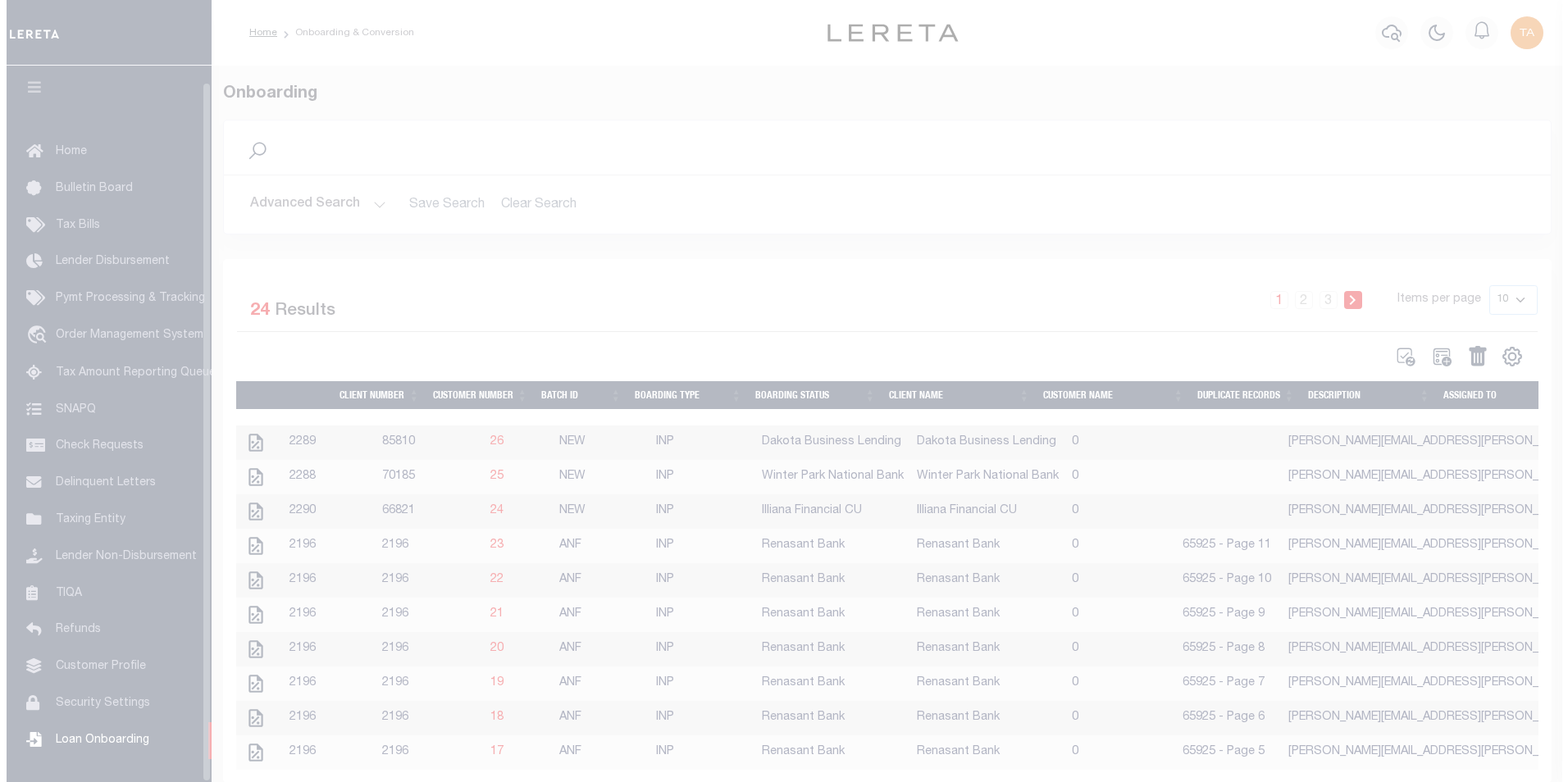
scroll to position [17, 0]
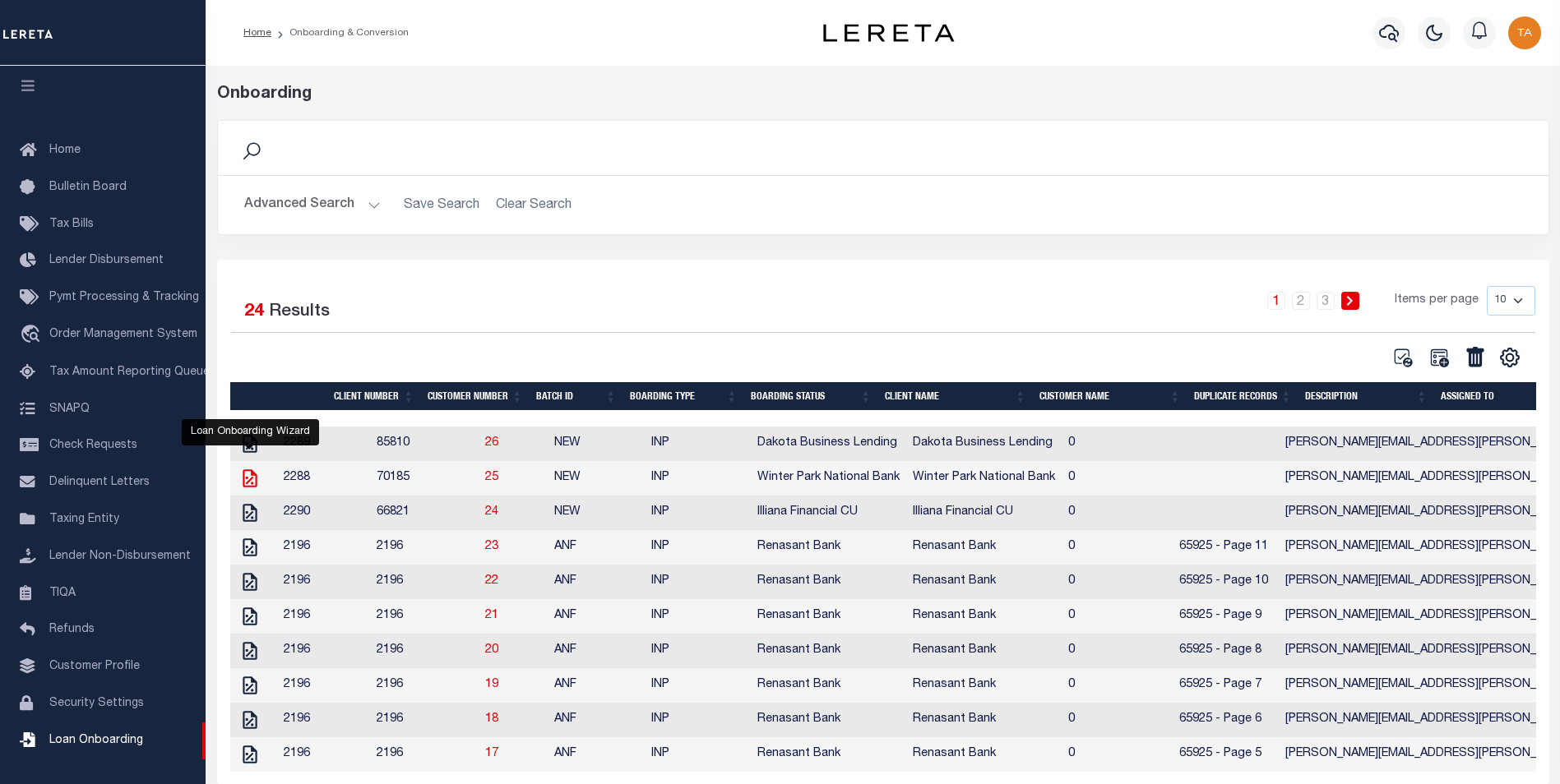
click at [248, 483] on icon "" at bounding box center [249, 478] width 21 height 21
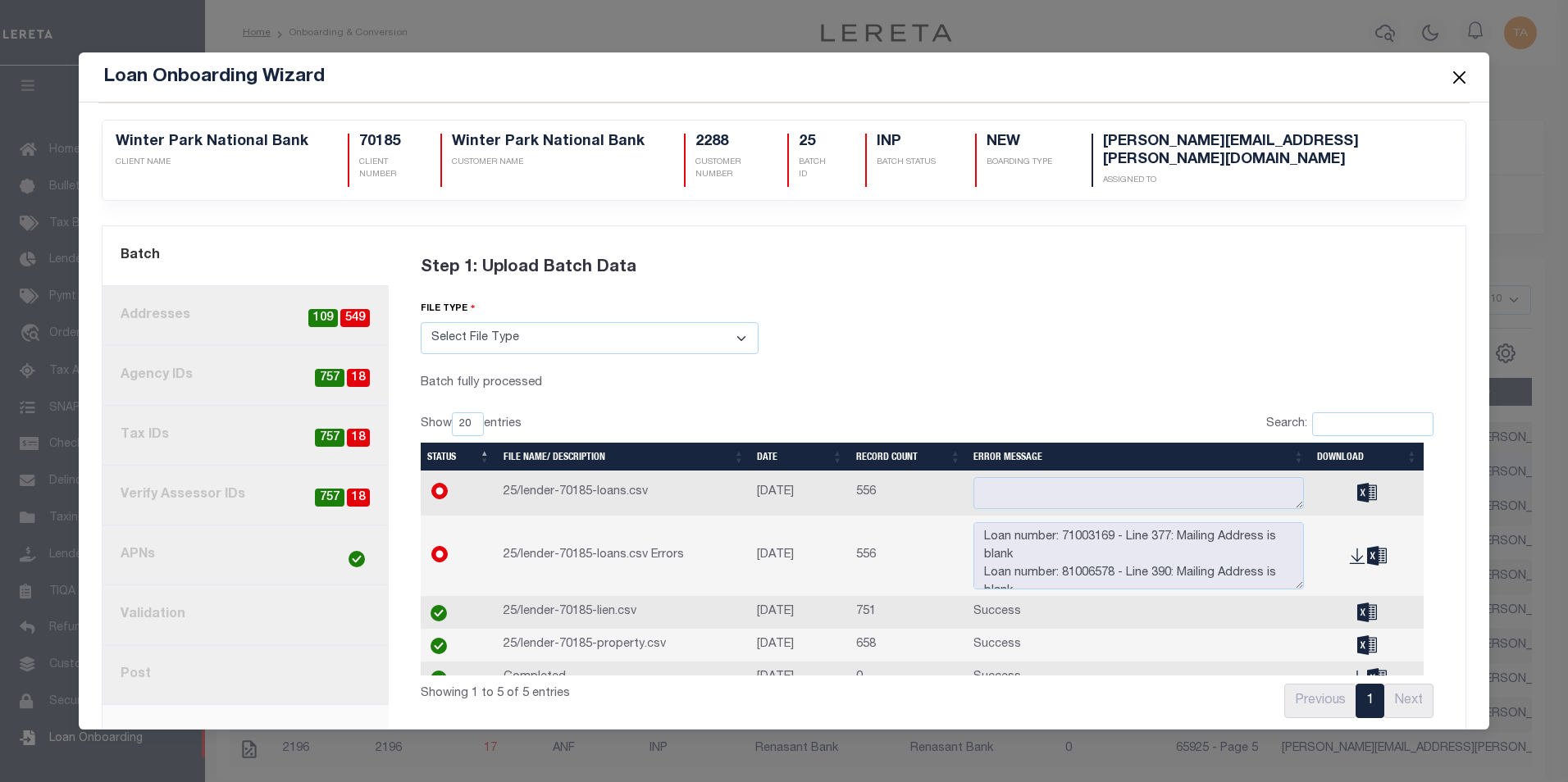
click at [1462, 73] on button "Close" at bounding box center [1458, 76] width 21 height 21
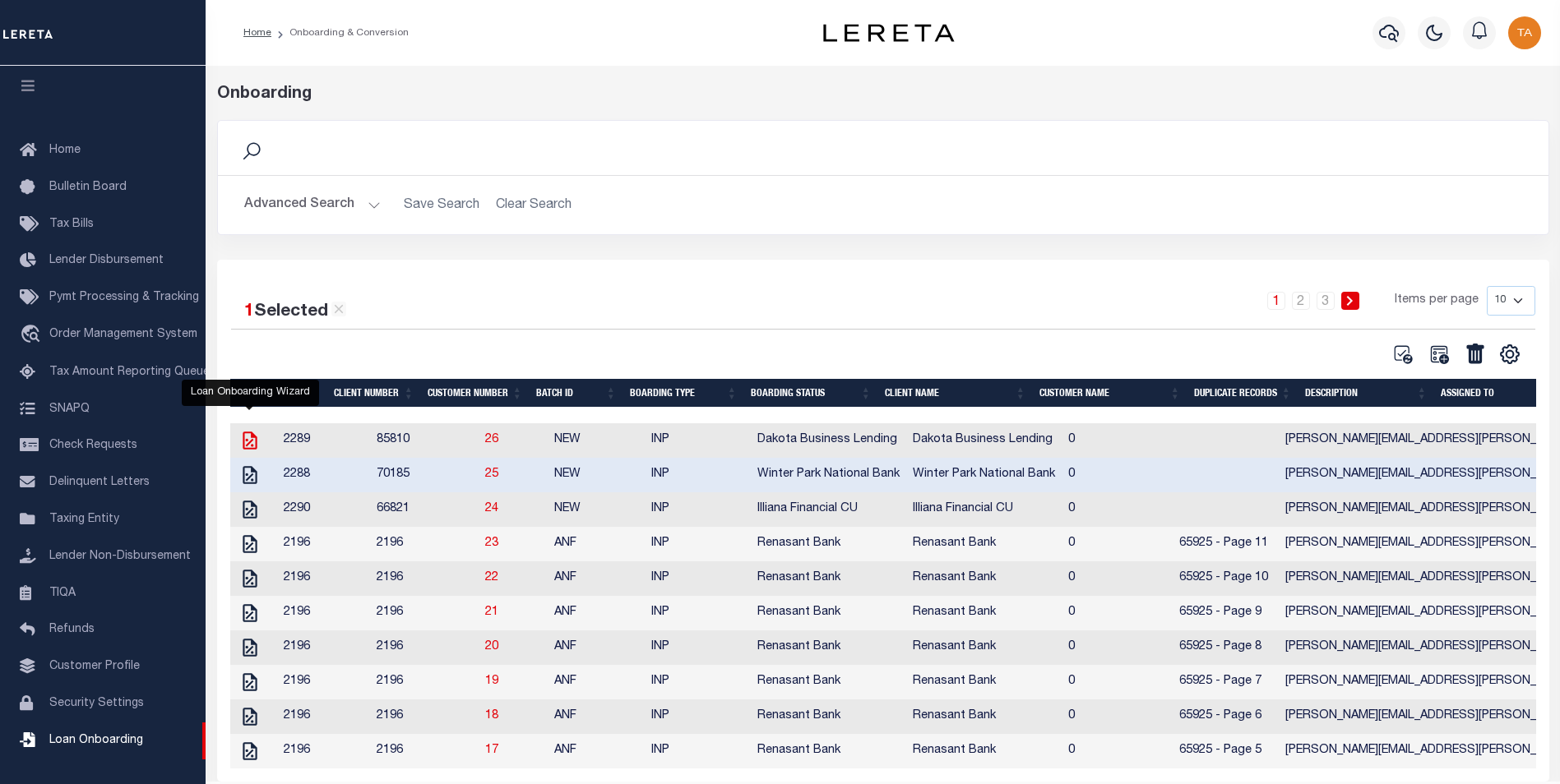
click at [249, 444] on icon "" at bounding box center [249, 440] width 21 height 21
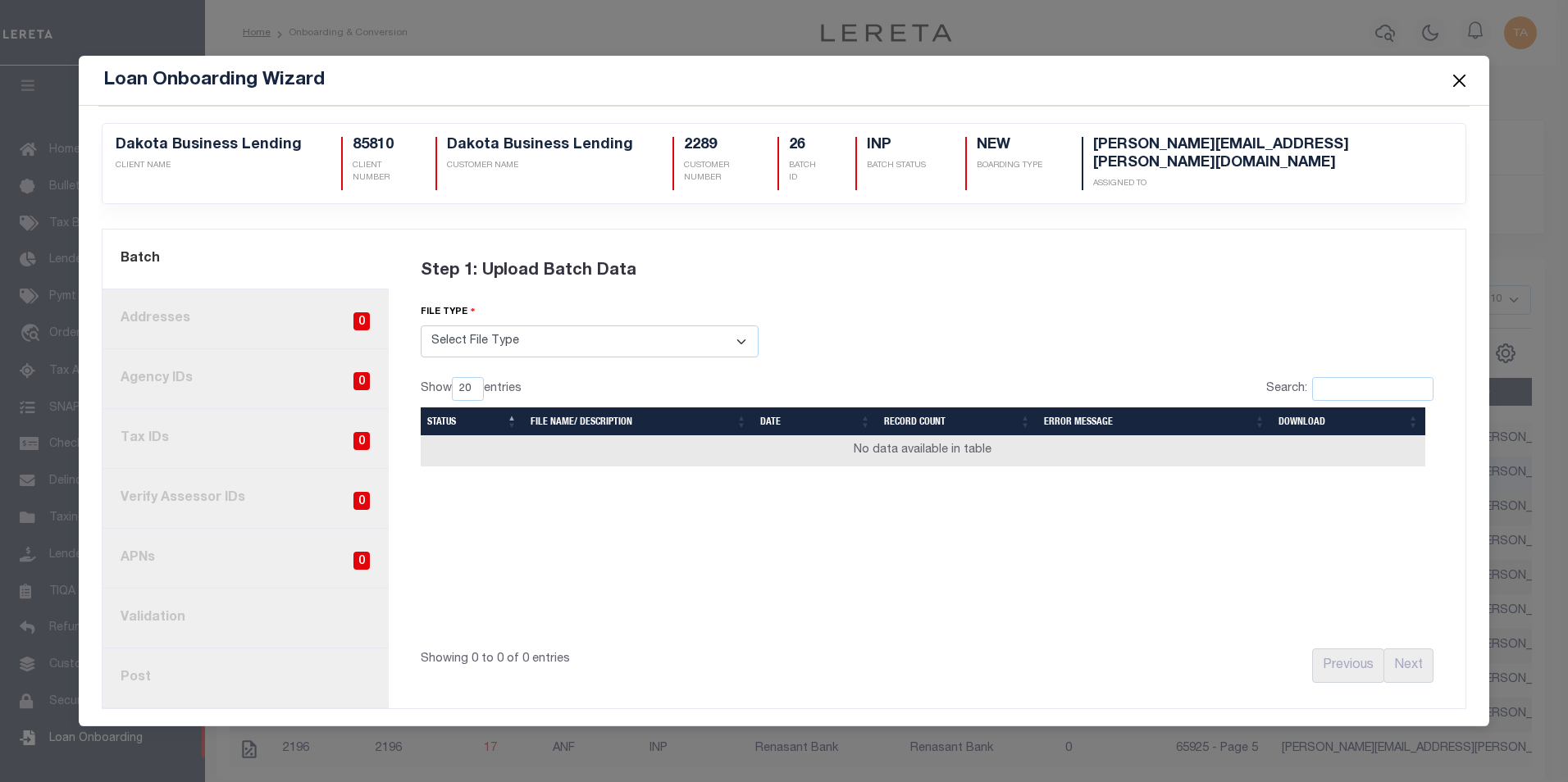
click at [459, 329] on select "Select File Type Lereta Lereta Conversion Zip" at bounding box center [589, 341] width 338 height 32
select select "LERETA"
click at [420, 326] on select "Select File Type Lereta Lereta Conversion Zip" at bounding box center [589, 341] width 338 height 32
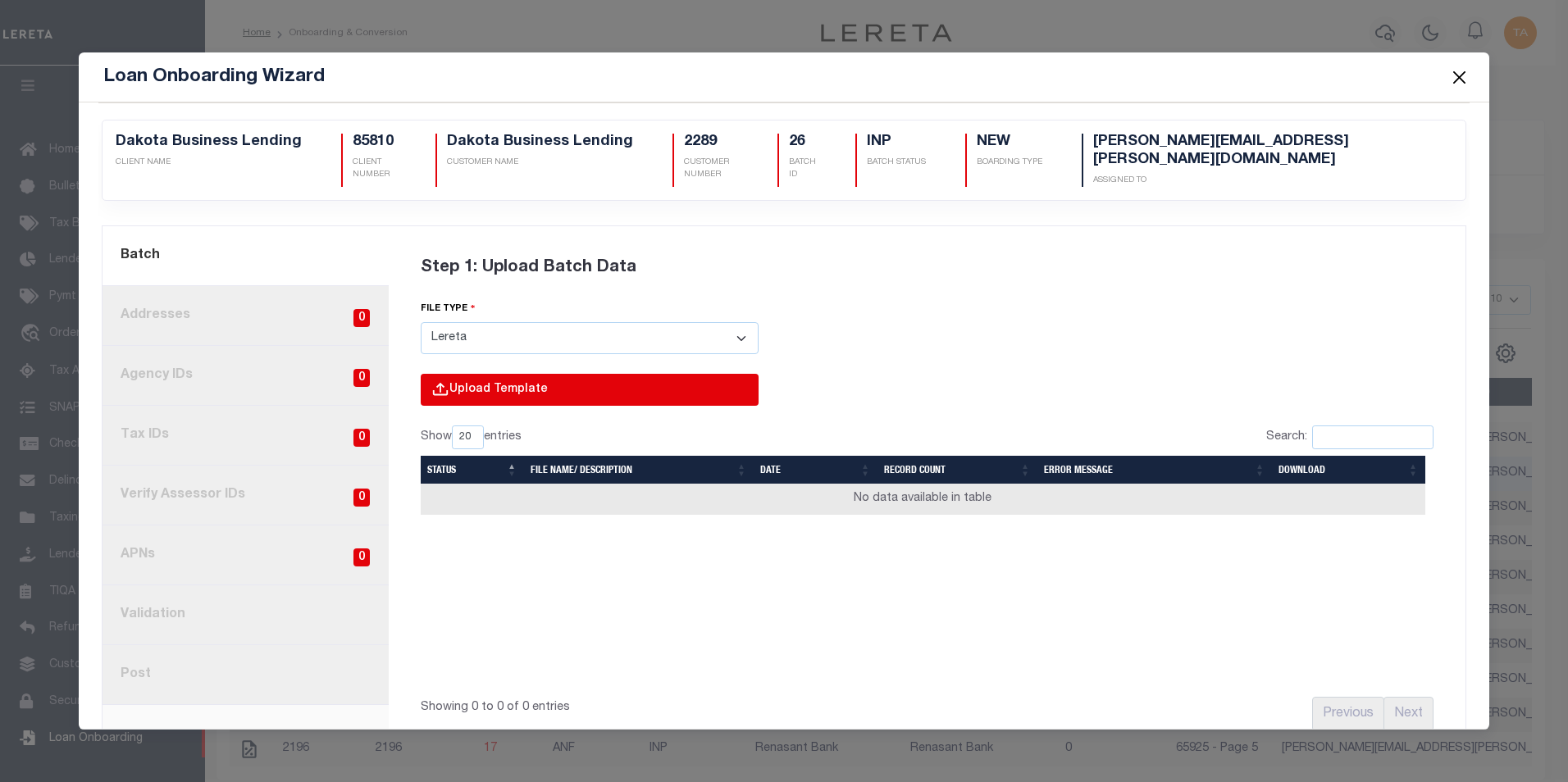
click at [460, 375] on input "file" at bounding box center [368, 408] width 781 height 66
type input "C:\fakepath\Lender-85810-Lien.csv"
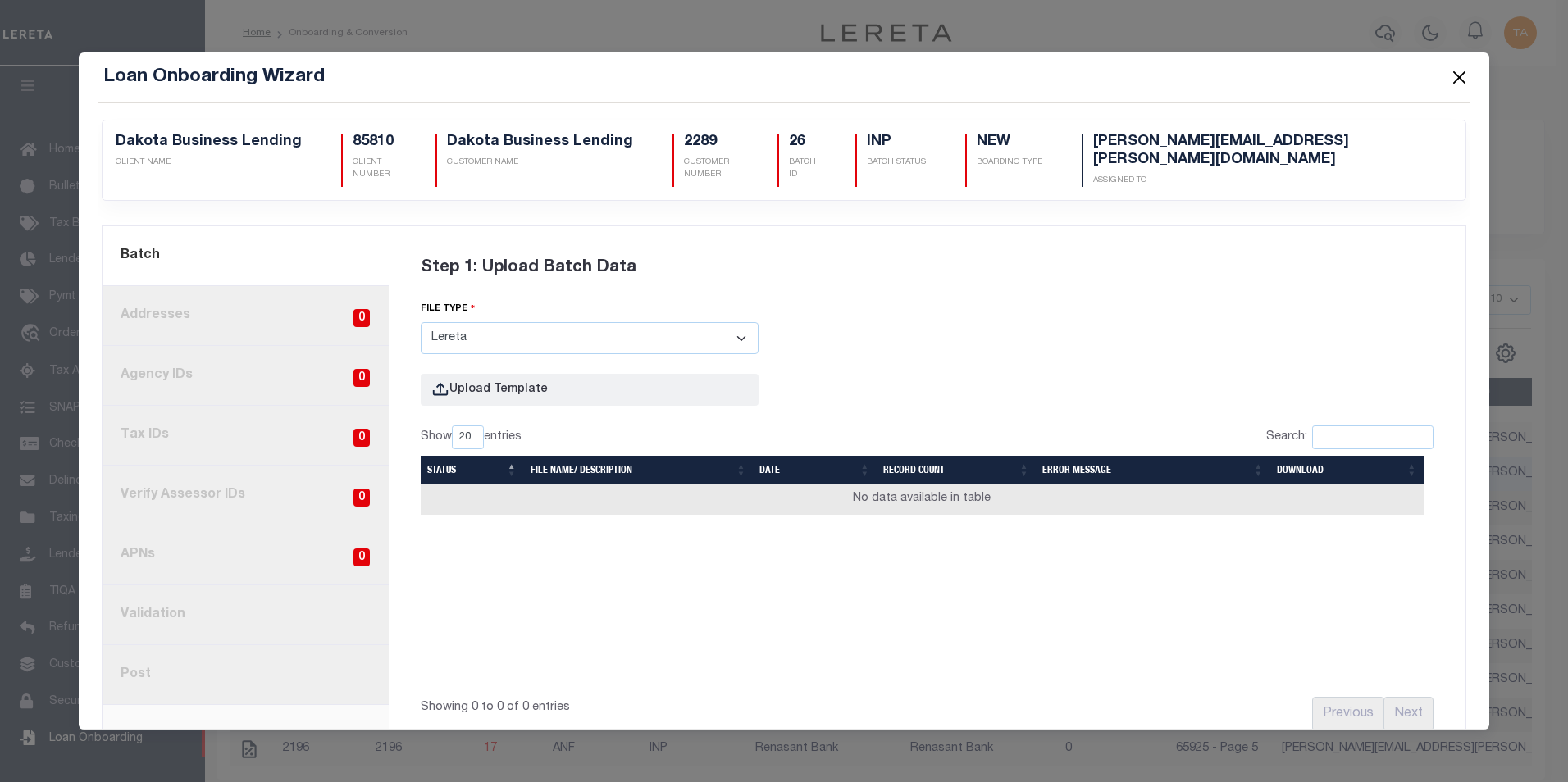
click at [231, 230] on link "current step: 1. Batch" at bounding box center [245, 256] width 286 height 60
click at [1460, 76] on button "Close" at bounding box center [1458, 76] width 21 height 21
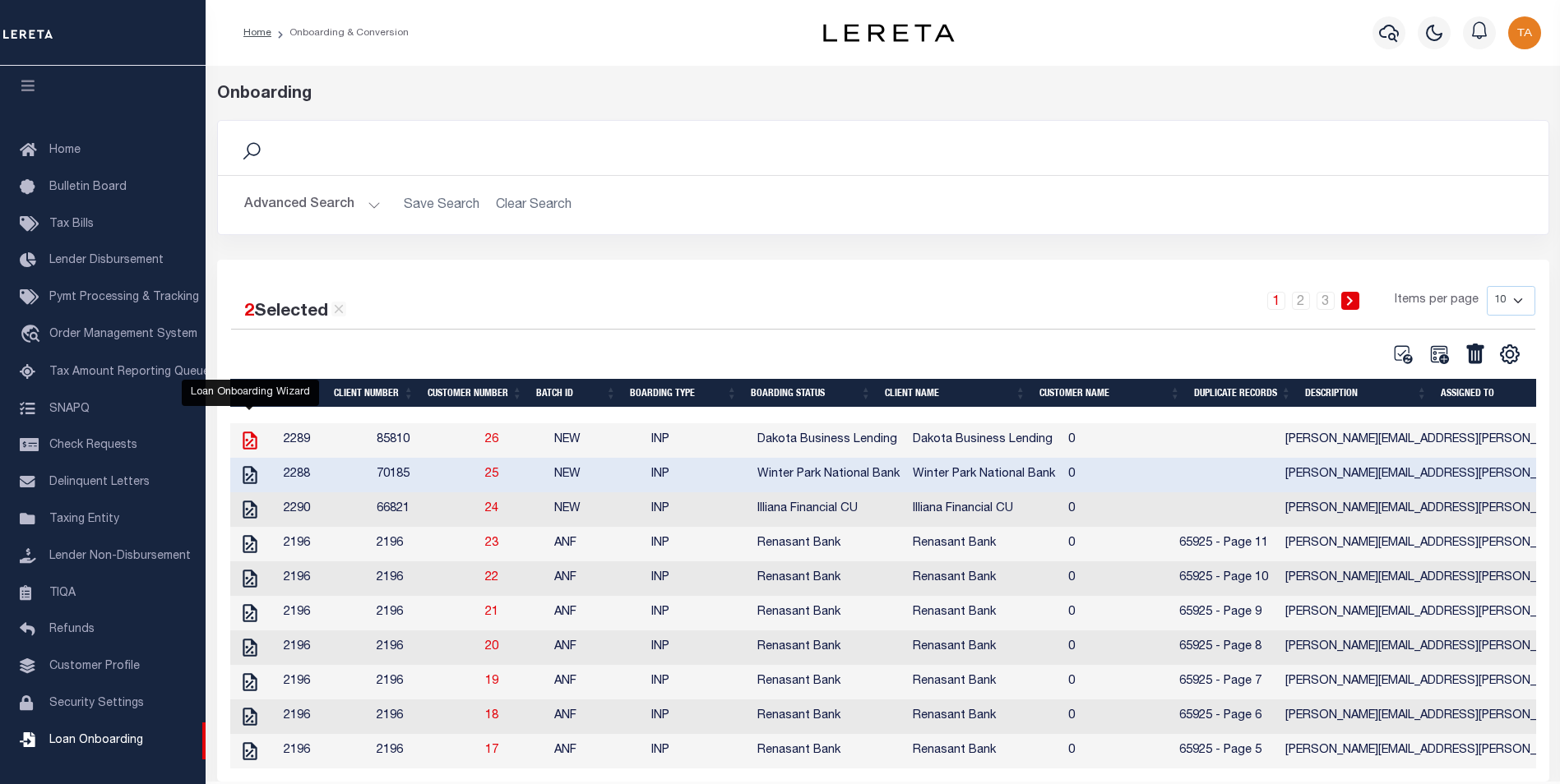
click at [247, 444] on icon "" at bounding box center [249, 441] width 14 height 18
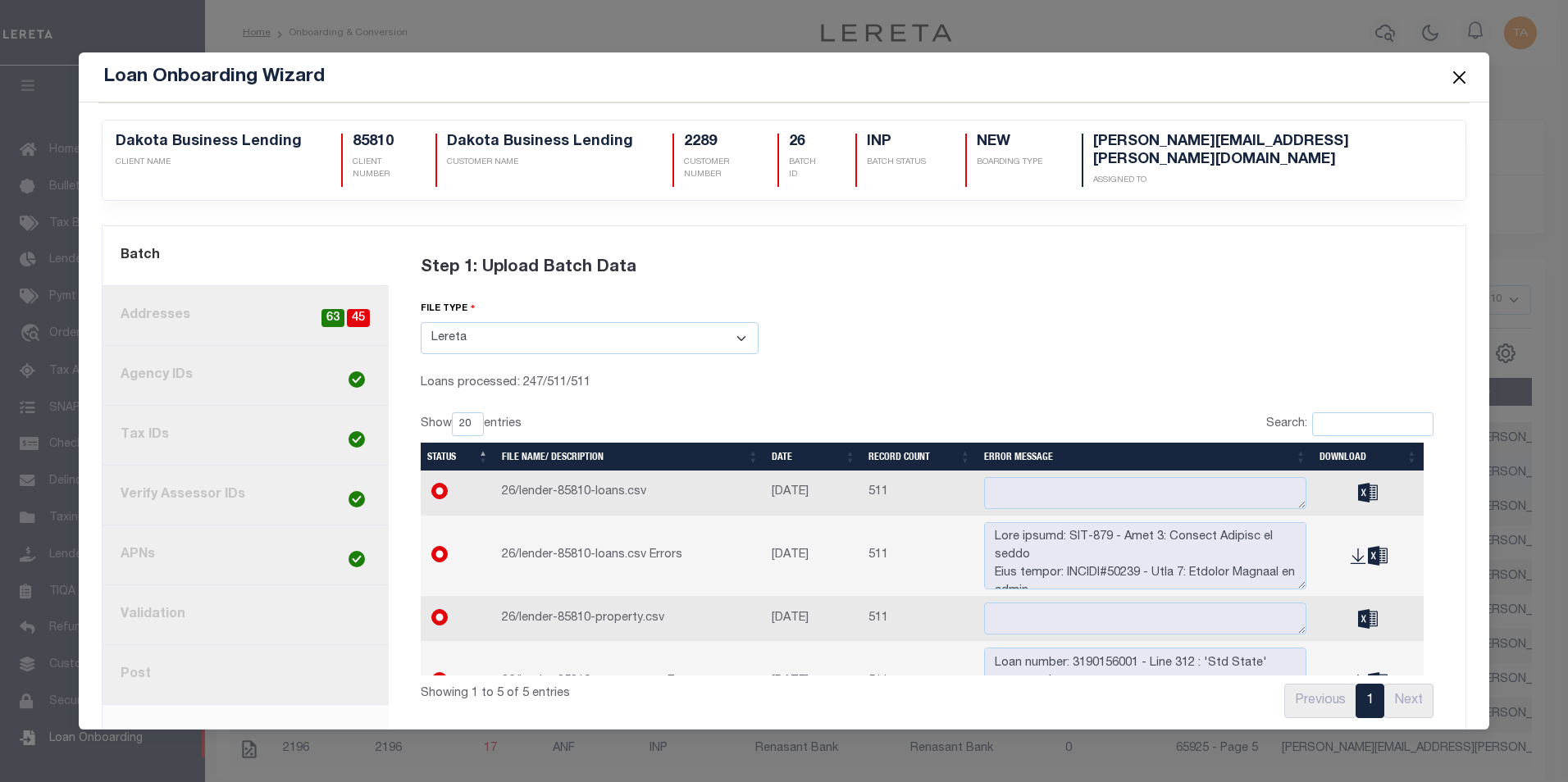
click at [1455, 75] on button "Close" at bounding box center [1458, 76] width 21 height 21
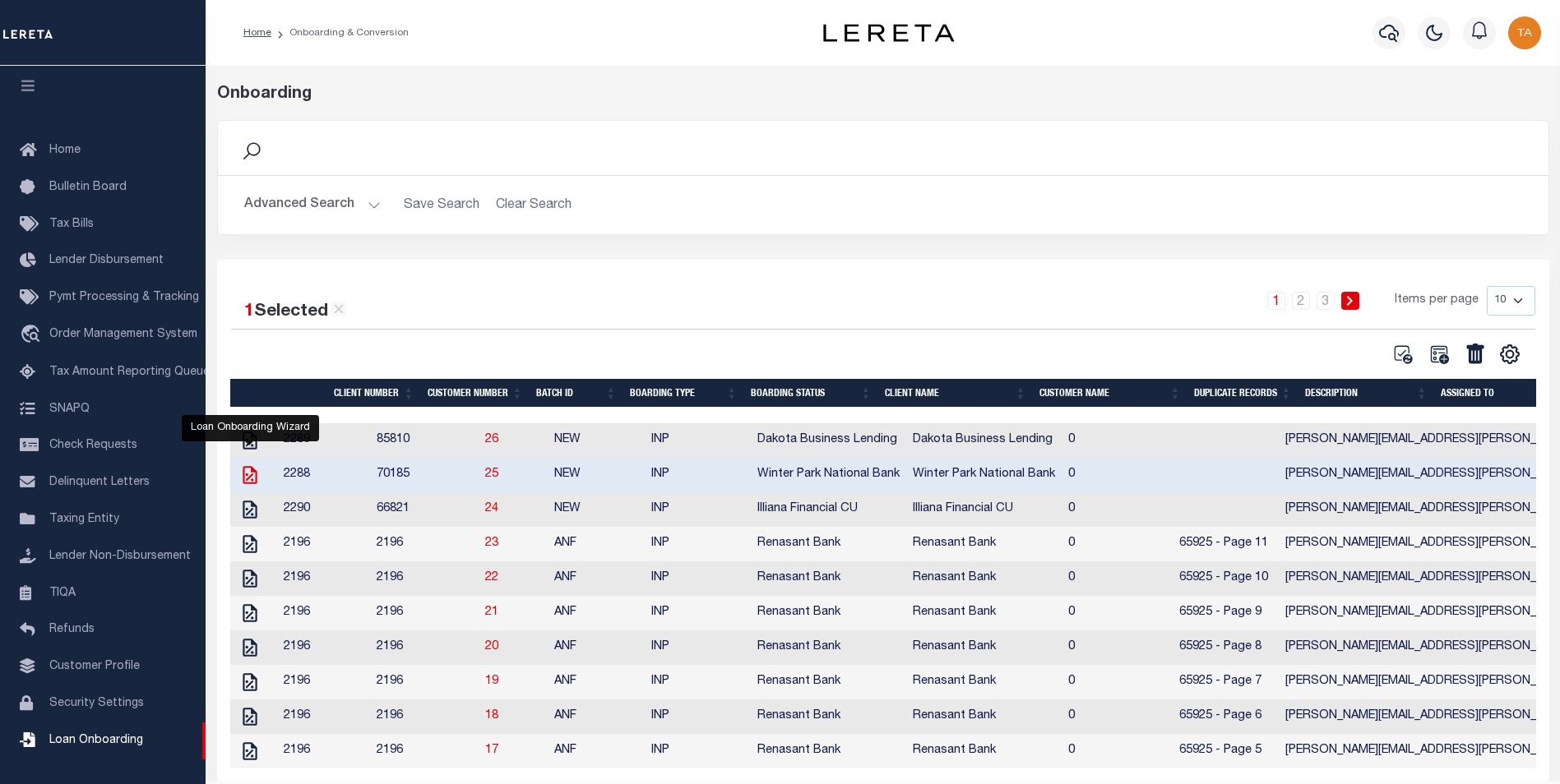
click at [246, 480] on icon "" at bounding box center [249, 475] width 14 height 18
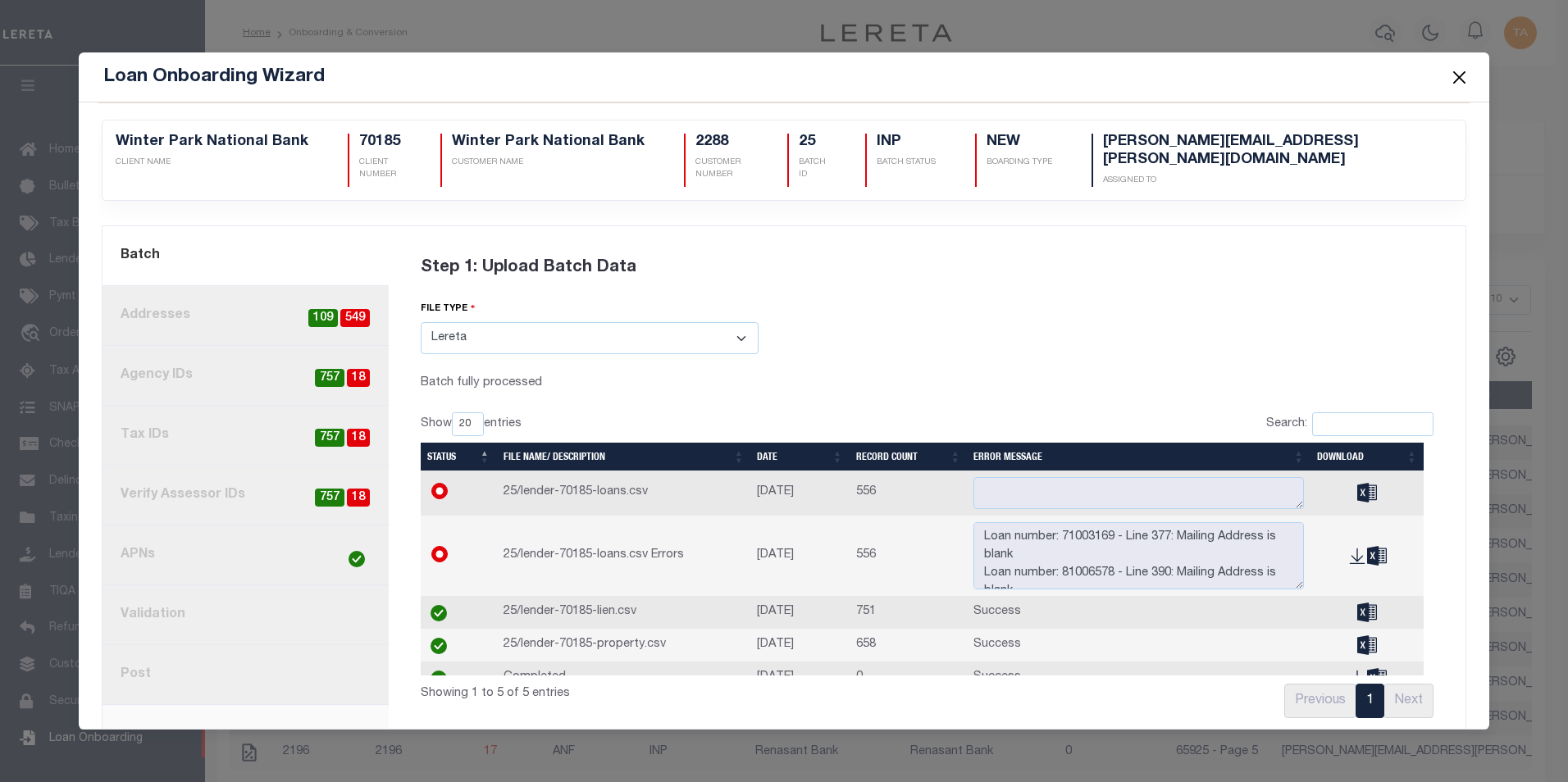
click at [1453, 77] on button "Close" at bounding box center [1458, 76] width 21 height 21
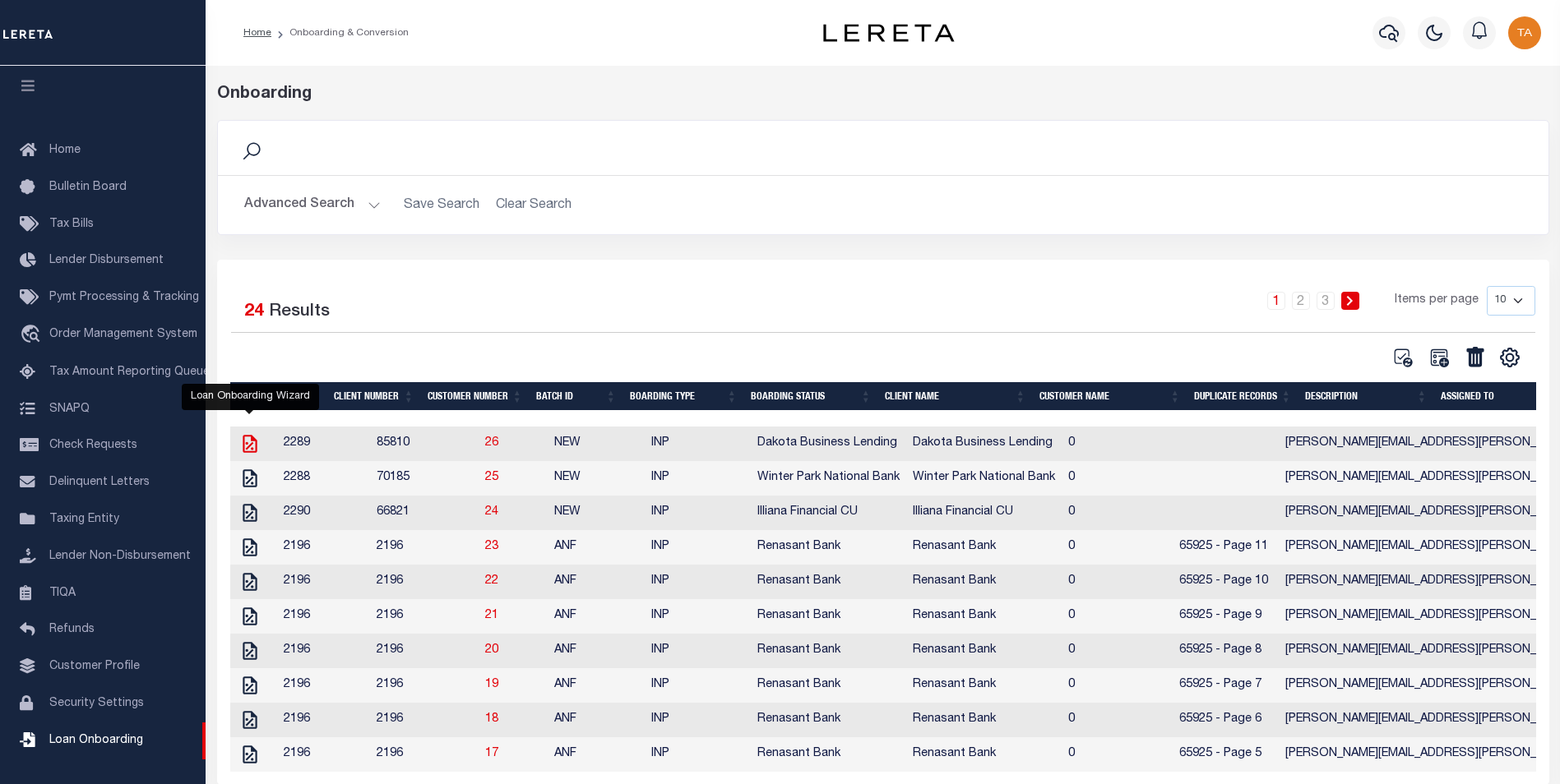
click at [253, 445] on icon "" at bounding box center [249, 444] width 21 height 21
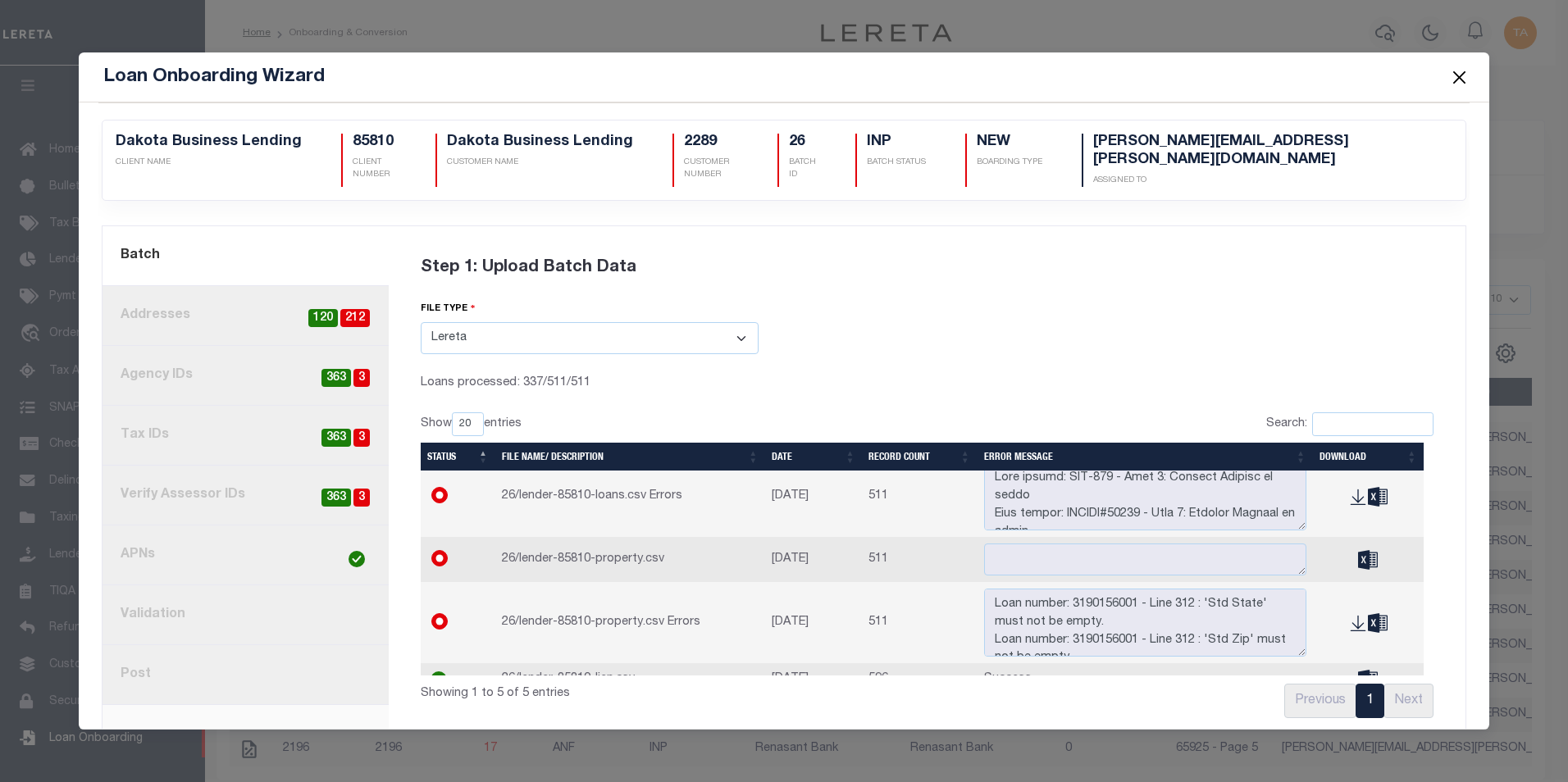
scroll to position [81, 0]
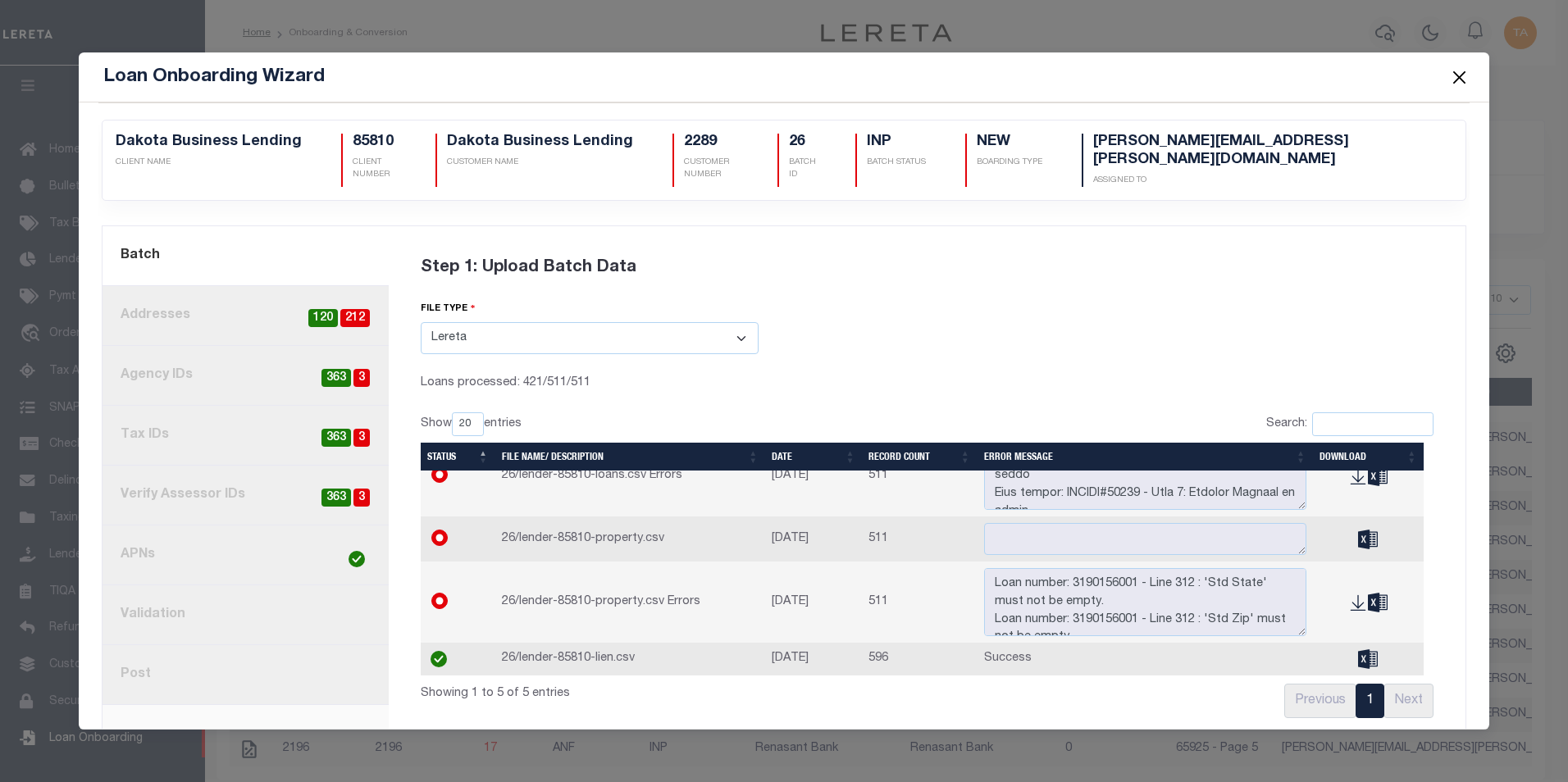
click at [1453, 75] on button "Close" at bounding box center [1458, 76] width 21 height 21
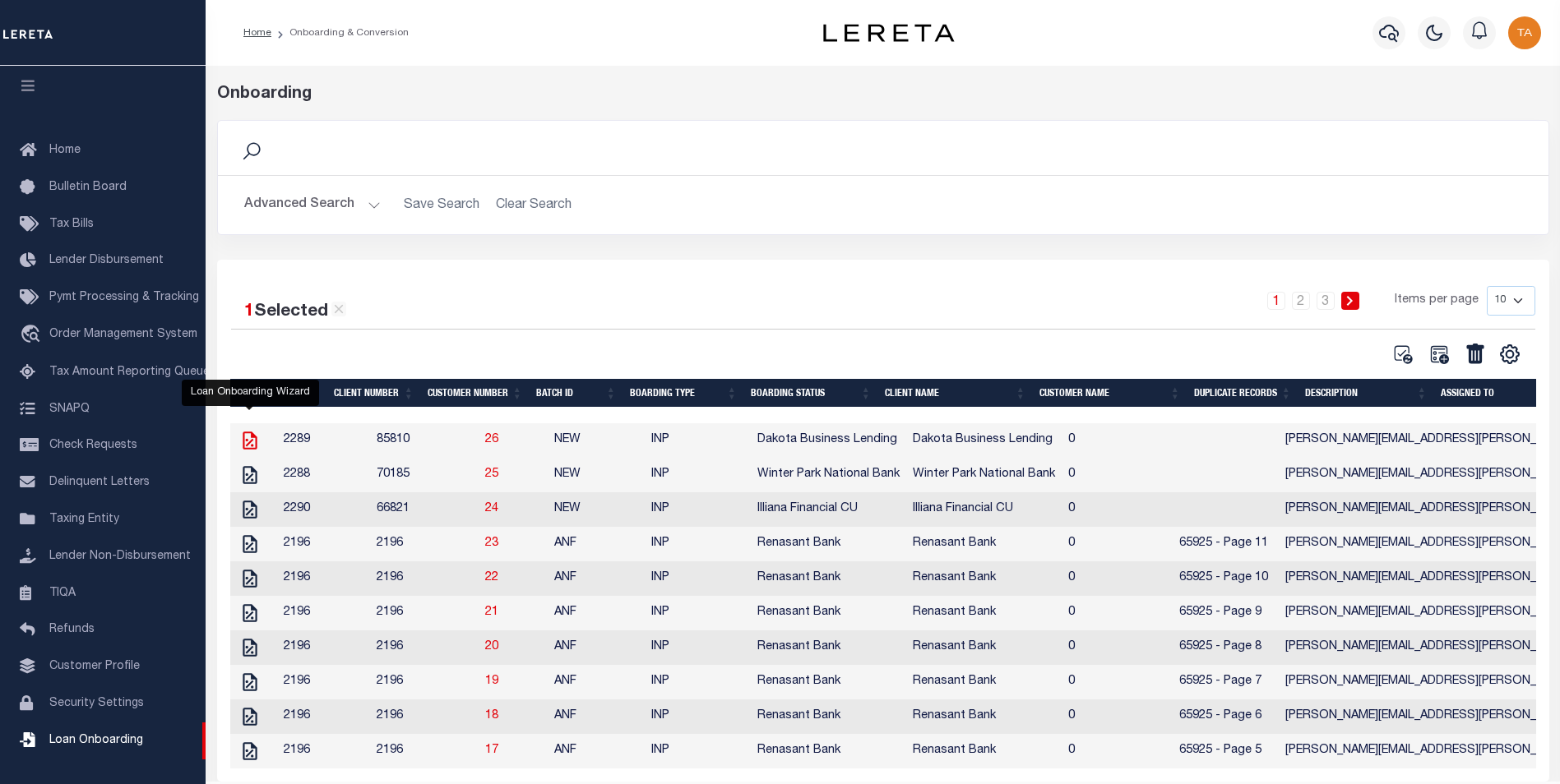
click at [248, 444] on icon "" at bounding box center [249, 440] width 21 height 21
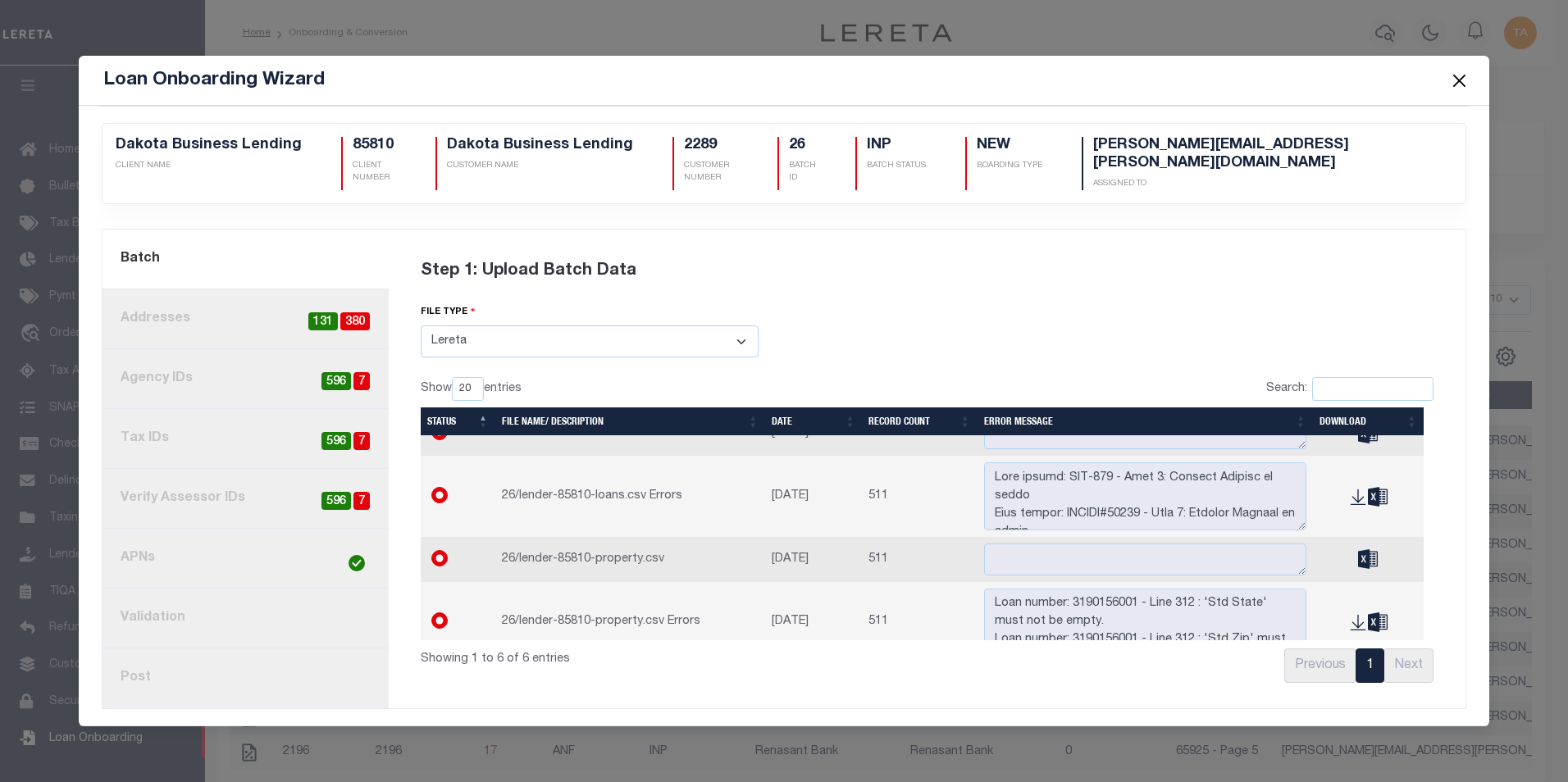
scroll to position [45, 0]
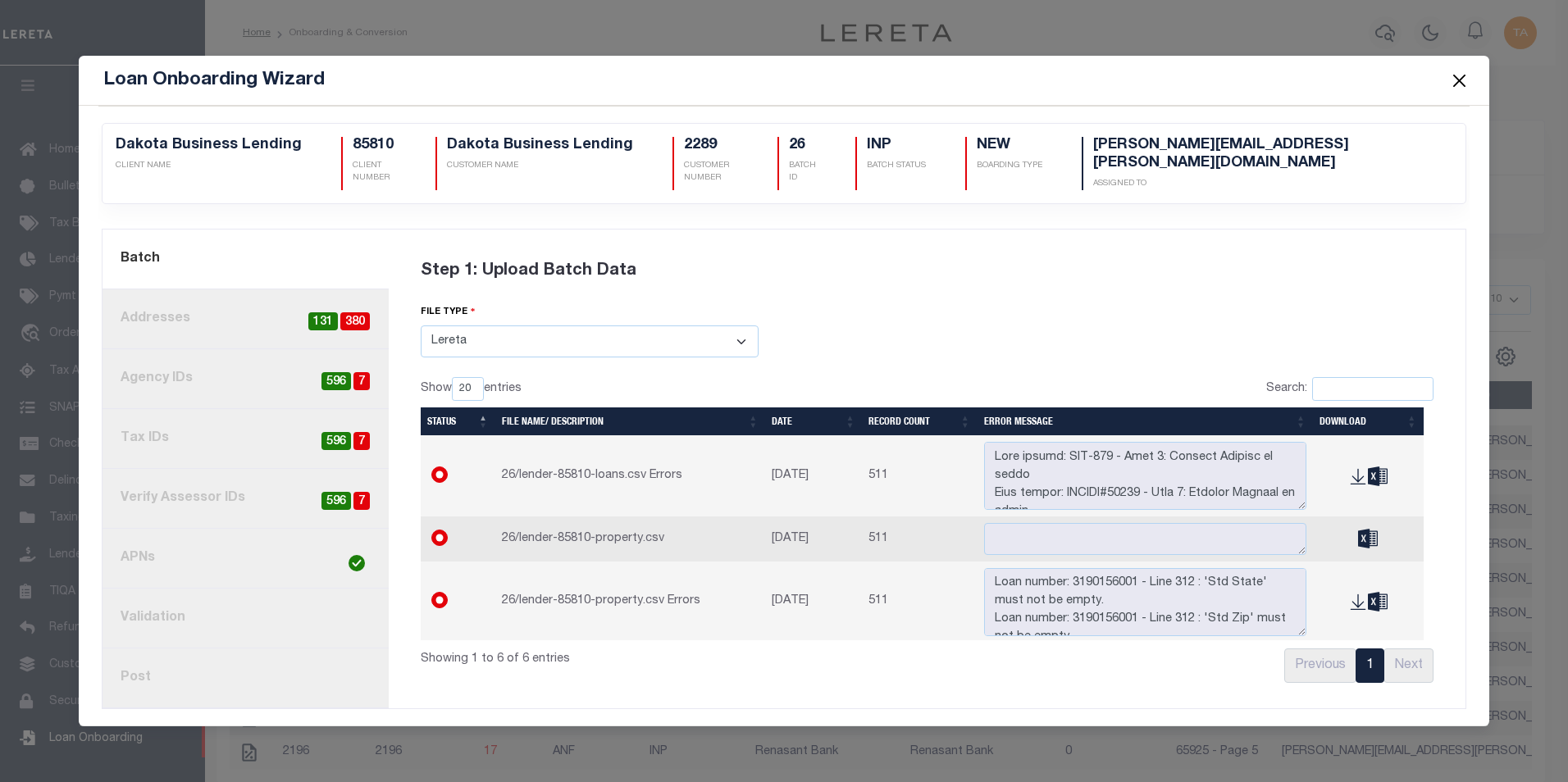
click at [131, 675] on link "8. Post" at bounding box center [245, 678] width 286 height 60
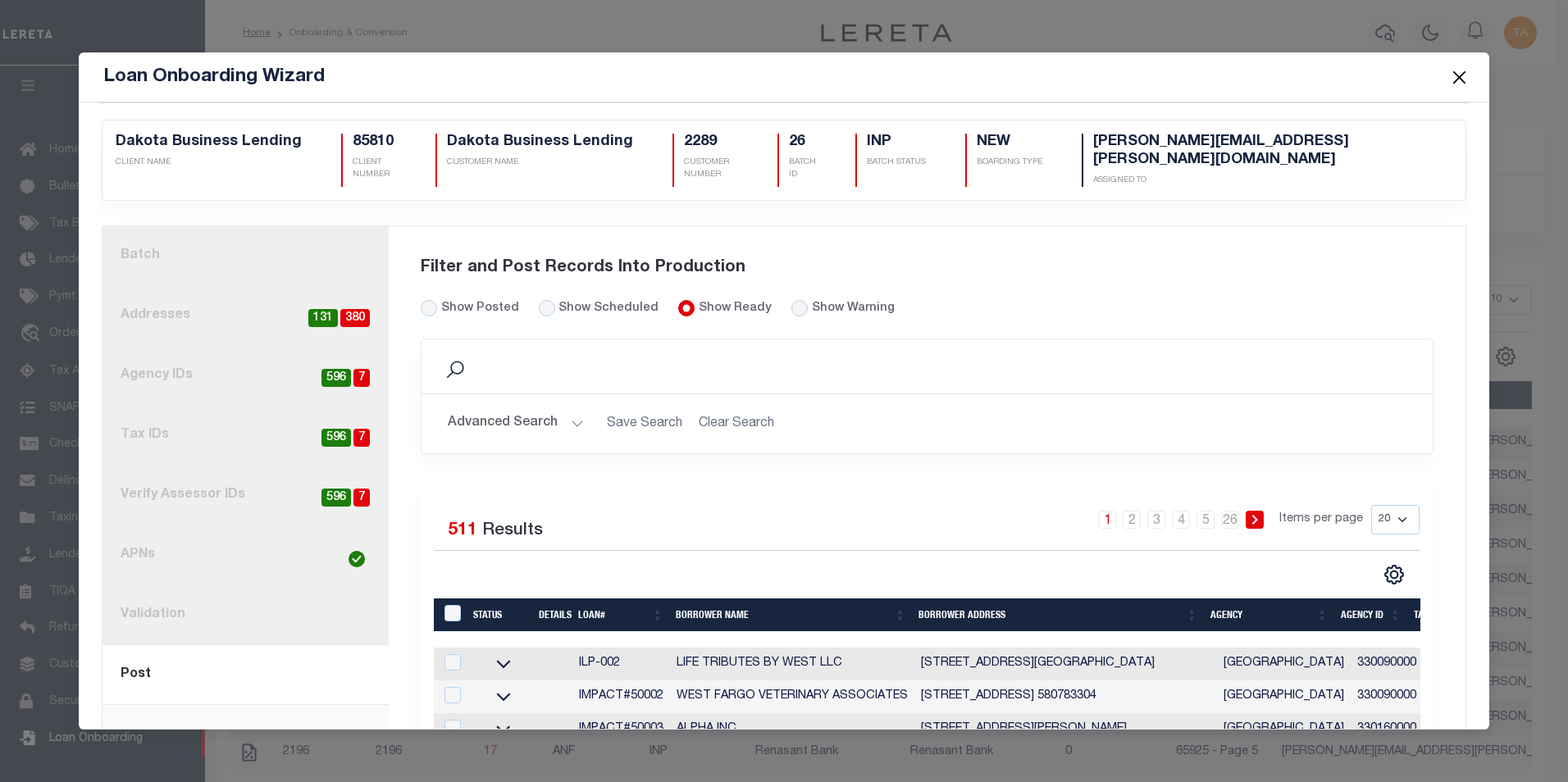
click at [180, 240] on link "1. Batch" at bounding box center [245, 256] width 286 height 60
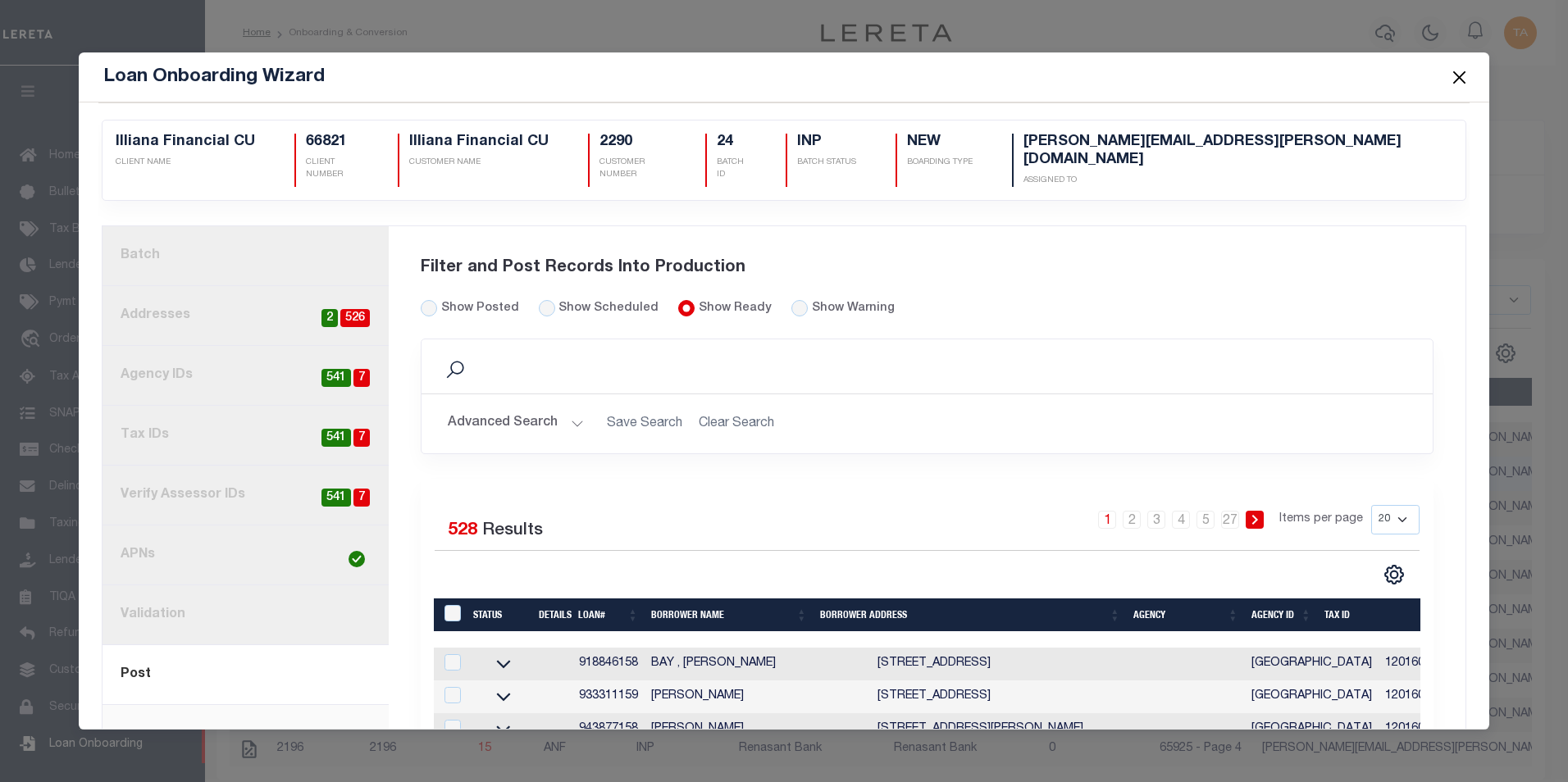
select select
